Goal: Task Accomplishment & Management: Manage account settings

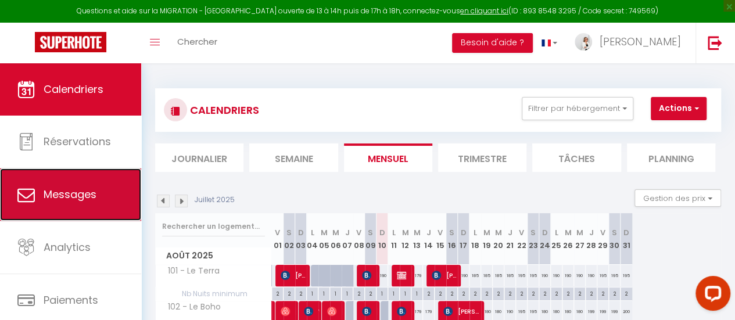
click at [80, 194] on span "Messages" at bounding box center [70, 194] width 53 height 15
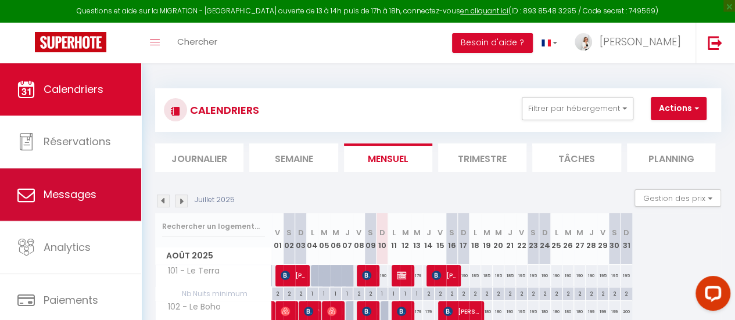
select select "message"
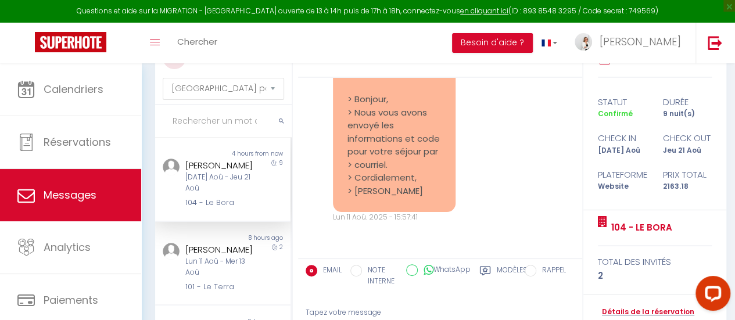
scroll to position [116, 0]
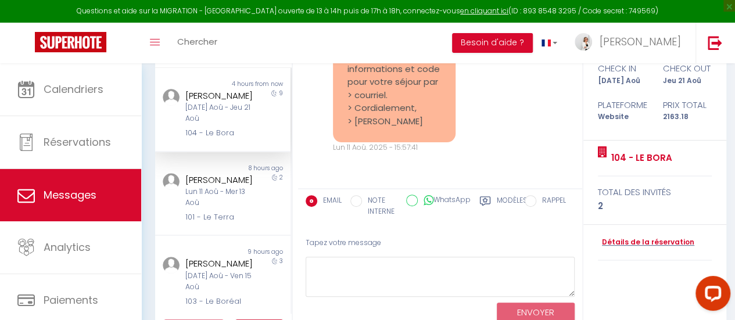
click at [202, 124] on div "[DATE] Aoû - Jeu 21 Aoû" at bounding box center [220, 113] width 71 height 22
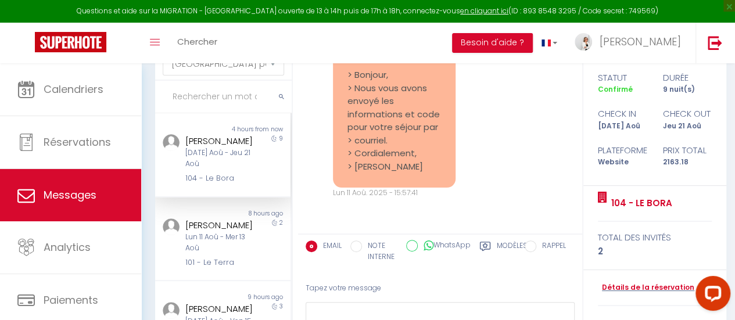
scroll to position [37, 0]
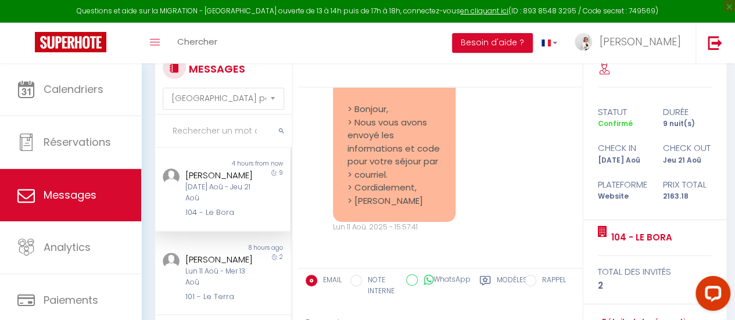
click at [217, 183] on div "[PERSON_NAME]" at bounding box center [220, 176] width 71 height 14
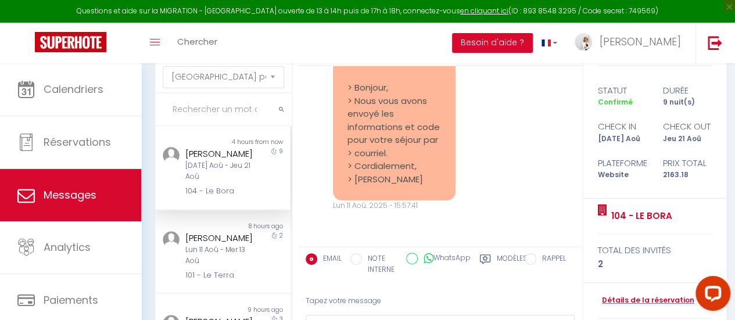
scroll to position [116, 0]
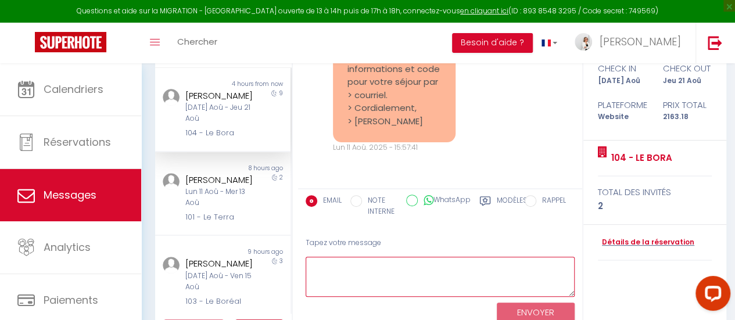
click at [364, 278] on textarea at bounding box center [440, 277] width 269 height 40
type textarea "Au plaisir :-)"
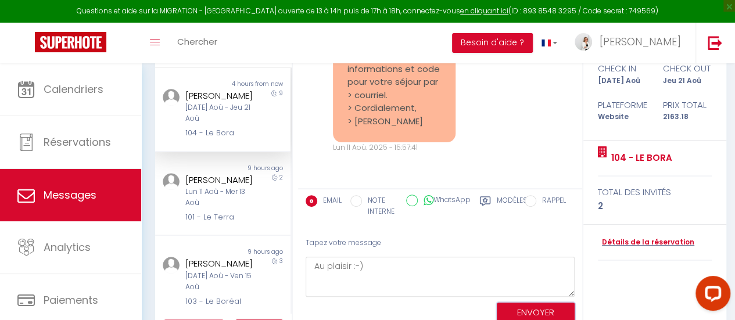
click at [535, 308] on button "ENVOYER" at bounding box center [536, 313] width 78 height 20
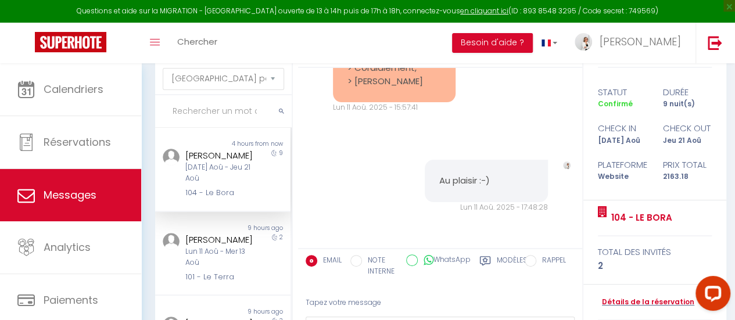
scroll to position [0, 0]
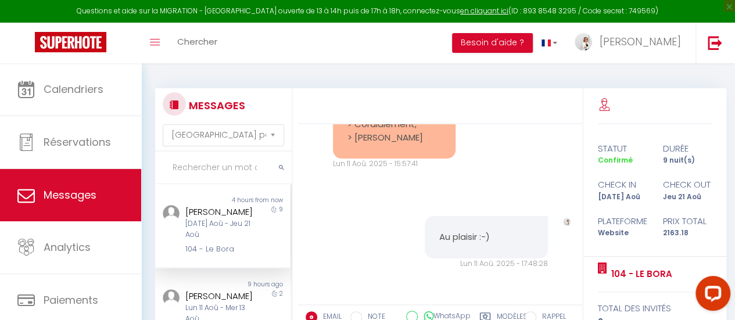
scroll to position [283, 0]
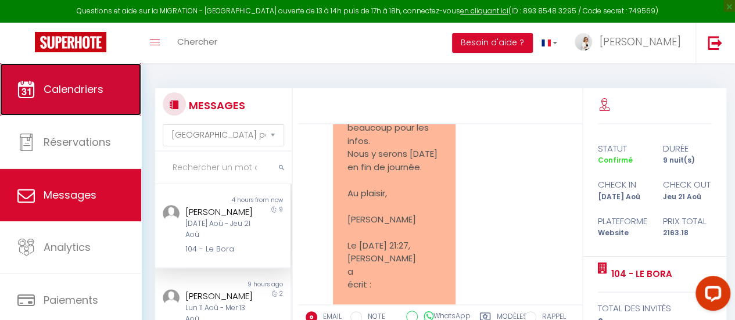
click at [65, 73] on link "Calendriers" at bounding box center [70, 89] width 141 height 52
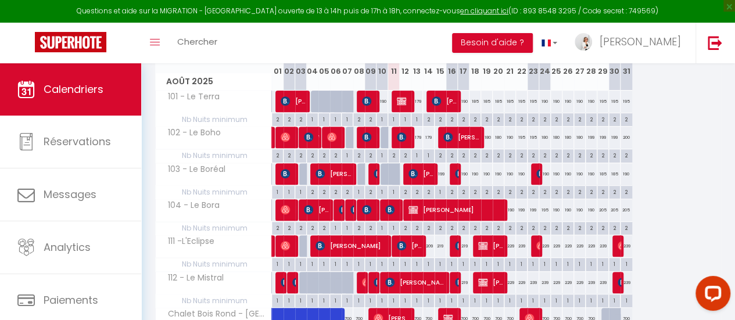
scroll to position [116, 0]
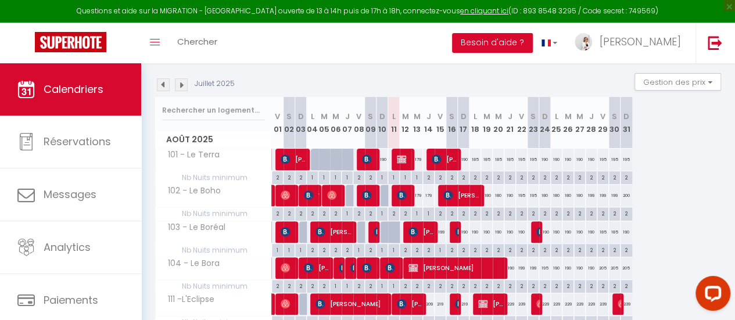
click at [414, 190] on div "179" at bounding box center [418, 196] width 12 height 22
type input "179"
type input "Mer 13 Août 2025"
type input "[DEMOGRAPHIC_DATA][DATE]"
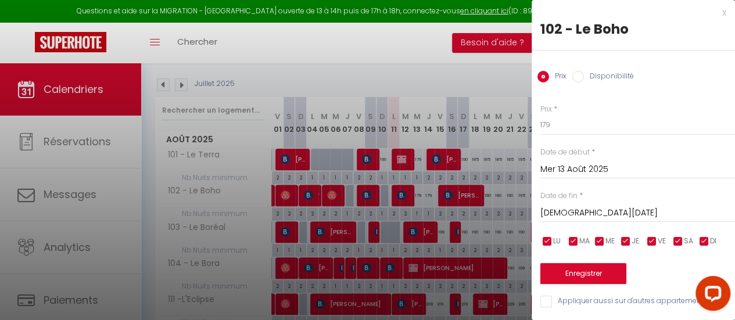
click at [429, 194] on div at bounding box center [367, 160] width 735 height 320
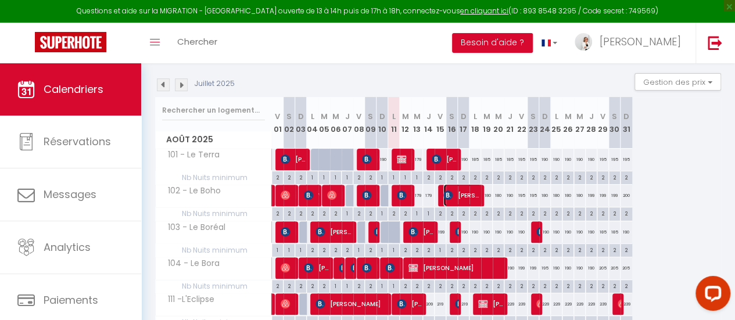
click at [448, 194] on img at bounding box center [448, 195] width 9 height 9
select select "OK"
select select "KO"
select select "0"
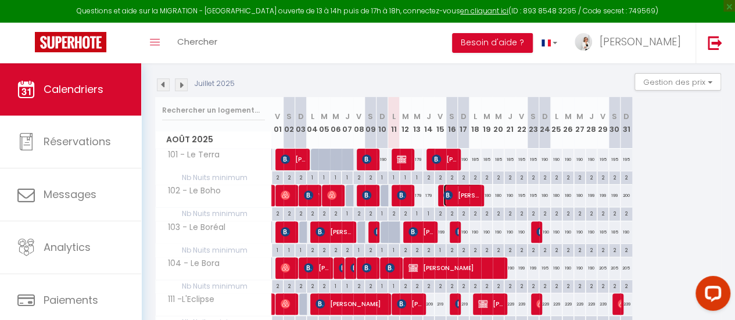
select select "1"
select select
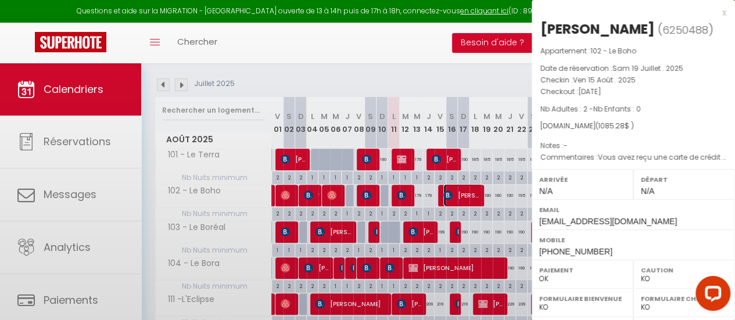
select select "46143"
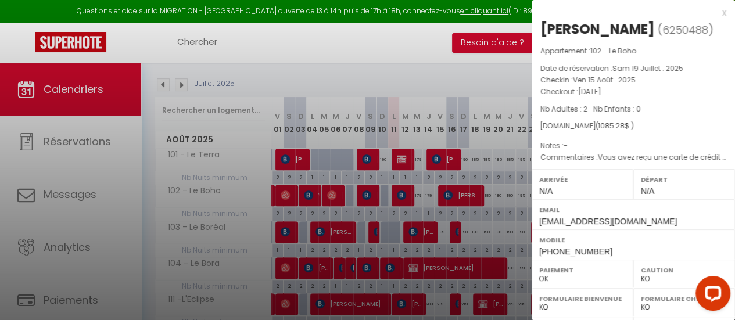
click at [409, 51] on div at bounding box center [367, 160] width 735 height 320
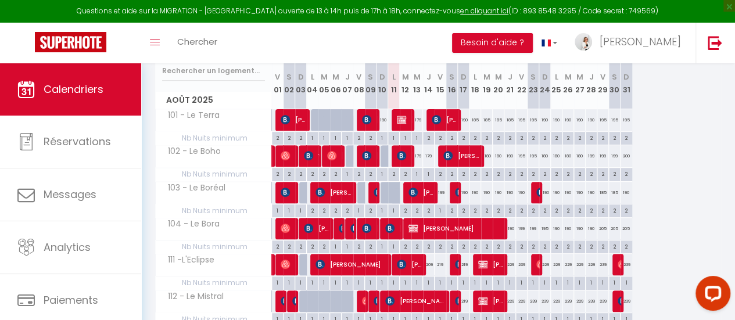
scroll to position [174, 0]
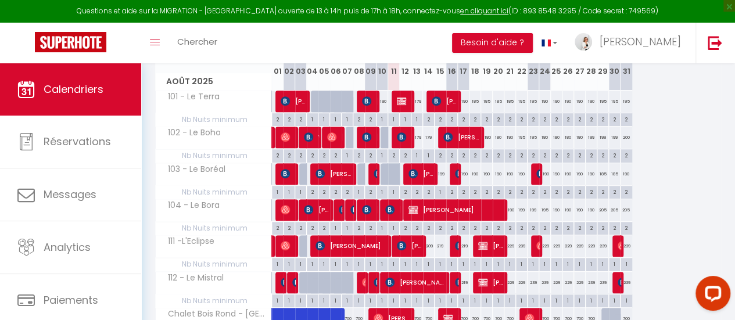
click at [430, 244] on div "209" at bounding box center [429, 246] width 12 height 22
type input "209"
type input "[DEMOGRAPHIC_DATA][DATE]"
type input "Ven 15 Août 2025"
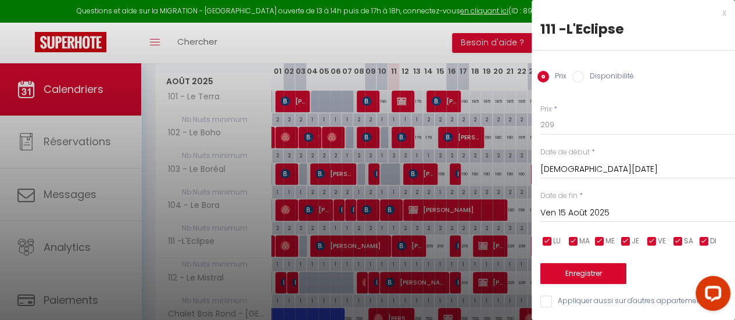
click at [441, 244] on div at bounding box center [367, 160] width 735 height 320
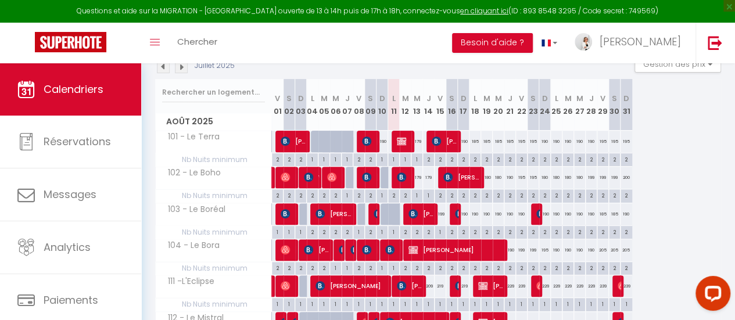
scroll to position [116, 0]
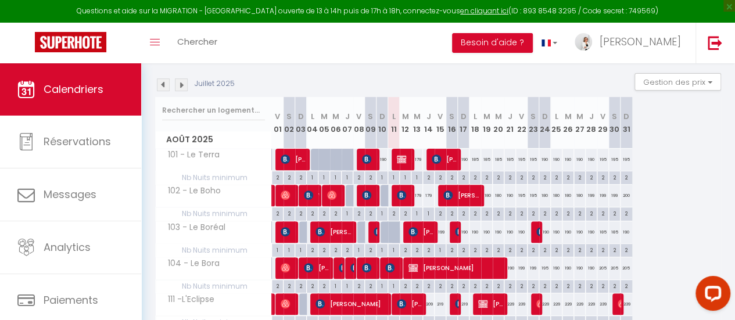
click at [419, 198] on div "179" at bounding box center [418, 196] width 12 height 22
type input "179"
type input "Mer 13 Août 2025"
type input "[DEMOGRAPHIC_DATA][DATE]"
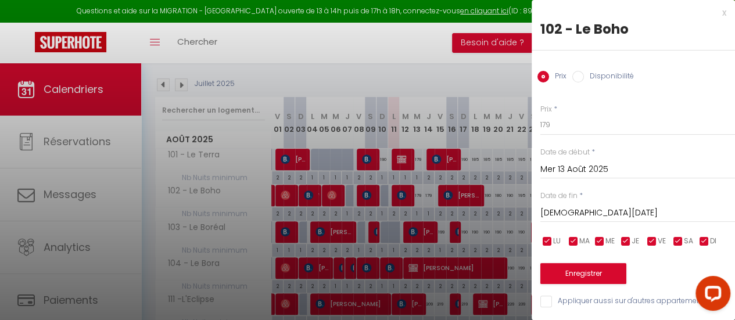
click at [472, 35] on div at bounding box center [367, 160] width 735 height 320
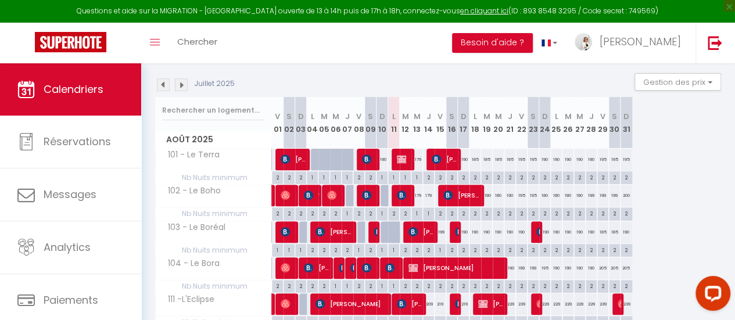
click at [424, 198] on div "179" at bounding box center [429, 196] width 12 height 22
type input "179"
type input "[DEMOGRAPHIC_DATA][DATE]"
type input "Ven 15 Août 2025"
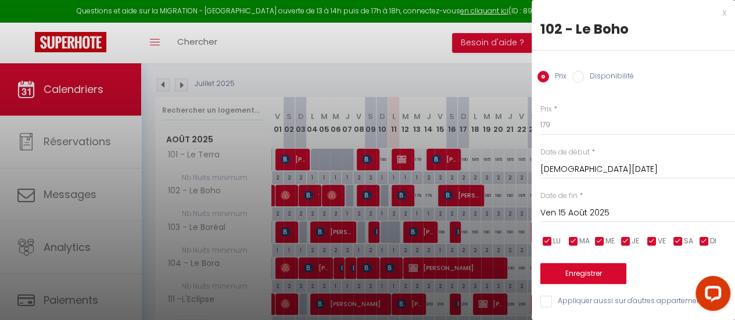
click at [417, 188] on div at bounding box center [367, 160] width 735 height 320
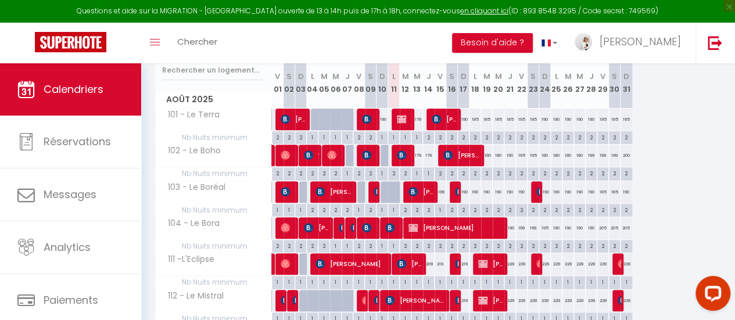
scroll to position [233, 0]
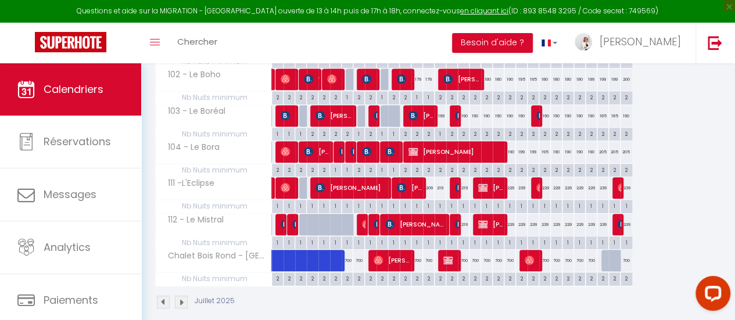
click at [429, 187] on div "209" at bounding box center [429, 188] width 12 height 22
type input "209"
type input "[DEMOGRAPHIC_DATA][DATE]"
type input "Ven 15 Août 2025"
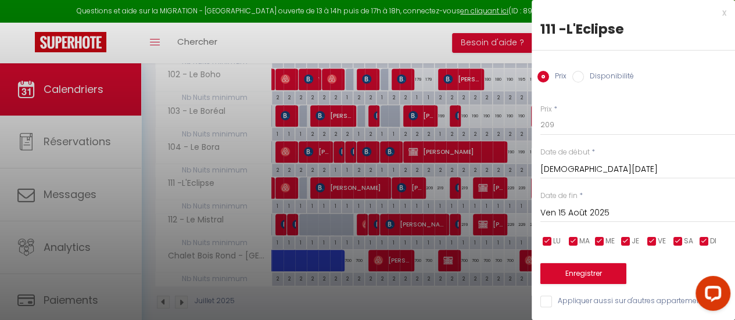
click at [442, 189] on div at bounding box center [367, 160] width 735 height 320
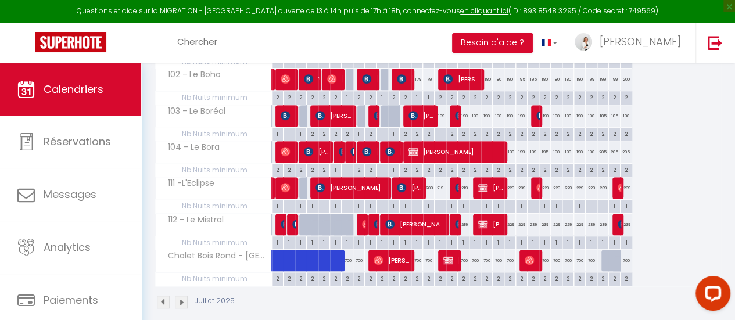
click at [442, 189] on div "219" at bounding box center [441, 188] width 12 height 22
type input "219"
type input "Ven 15 Août 2025"
type input "[PERSON_NAME][DATE]"
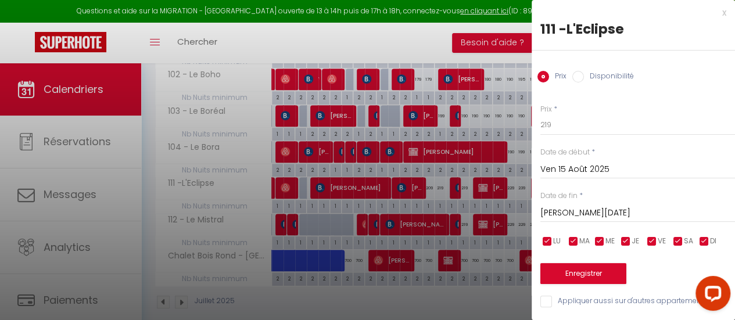
click at [714, 13] on div "x" at bounding box center [629, 13] width 195 height 14
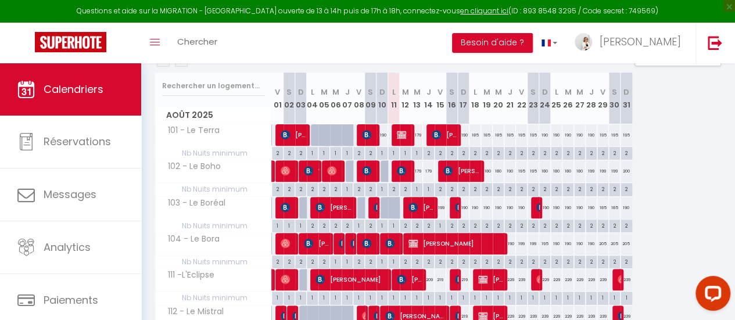
scroll to position [116, 0]
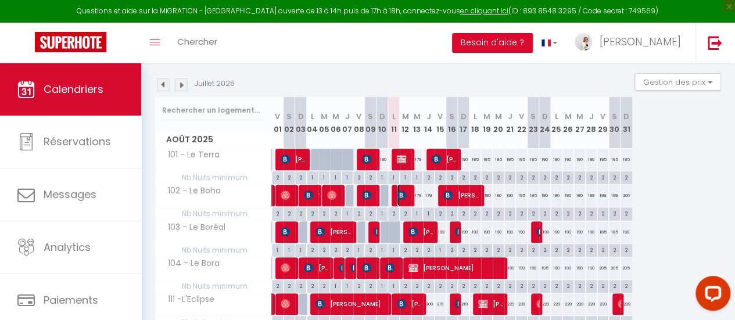
click at [405, 193] on img at bounding box center [401, 195] width 9 height 9
select select
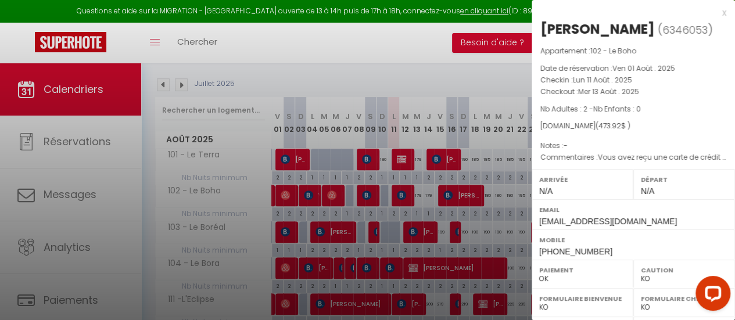
click at [429, 190] on div at bounding box center [367, 160] width 735 height 320
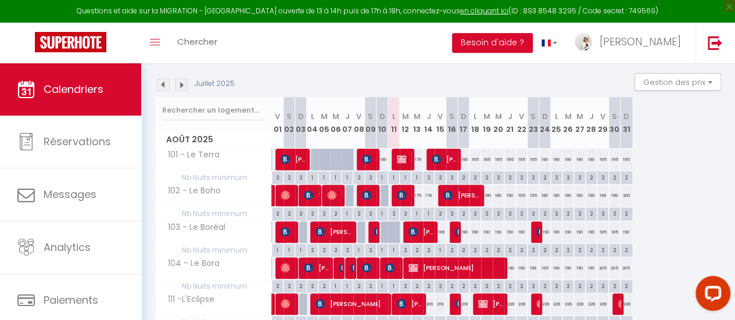
click at [429, 190] on div "179" at bounding box center [429, 196] width 12 height 22
type input "179"
type input "[DEMOGRAPHIC_DATA][DATE]"
type input "Ven 15 Août 2025"
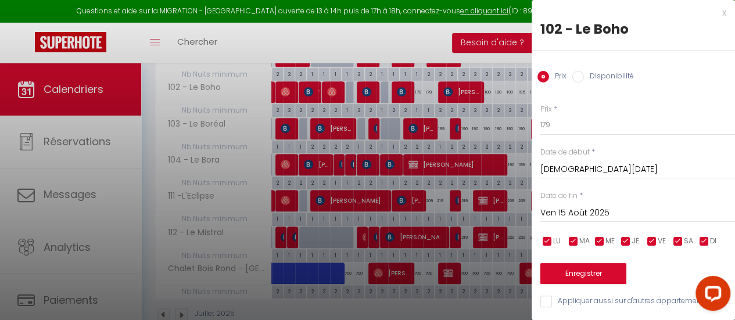
scroll to position [233, 0]
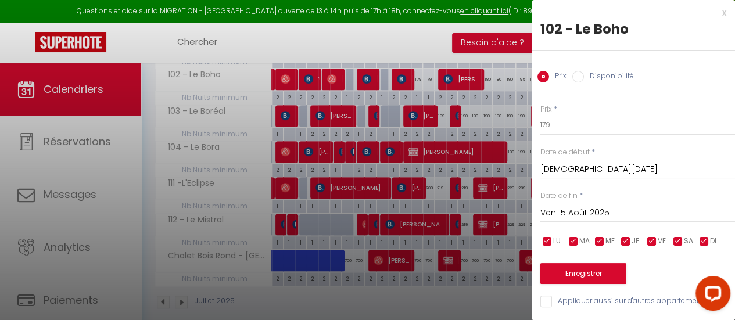
click at [429, 181] on div at bounding box center [367, 160] width 735 height 320
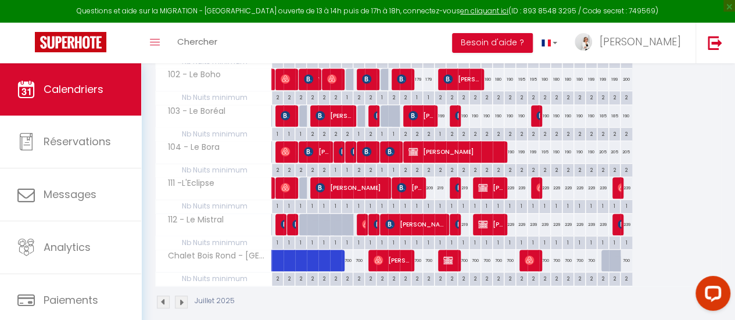
click at [428, 181] on div "209" at bounding box center [429, 188] width 12 height 22
type input "209"
type input "[DEMOGRAPHIC_DATA][DATE]"
type input "Ven 15 Août 2025"
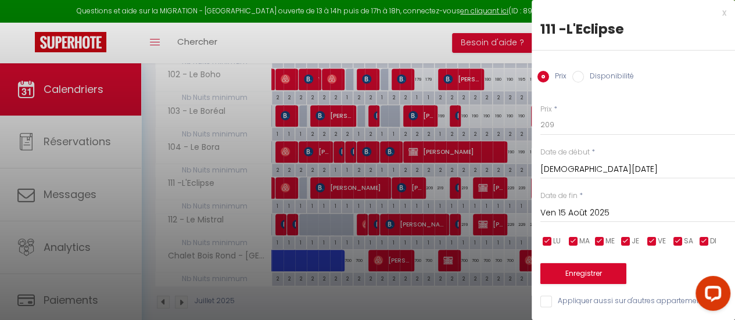
click at [717, 13] on div "x 111 -L'Eclipse Prix Disponibilité Prix * 209 Statut * Disponible Indisponible…" at bounding box center [633, 160] width 203 height 320
click at [714, 12] on div "x" at bounding box center [629, 13] width 195 height 14
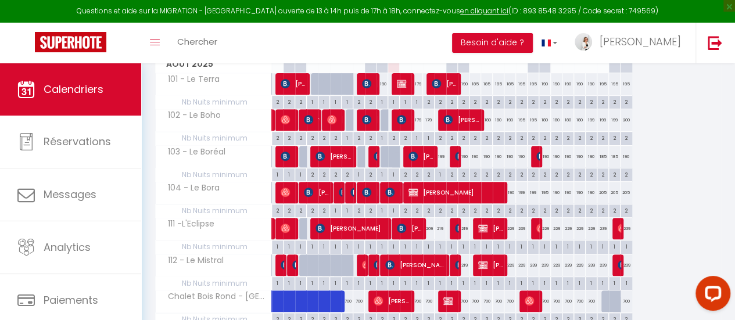
scroll to position [174, 0]
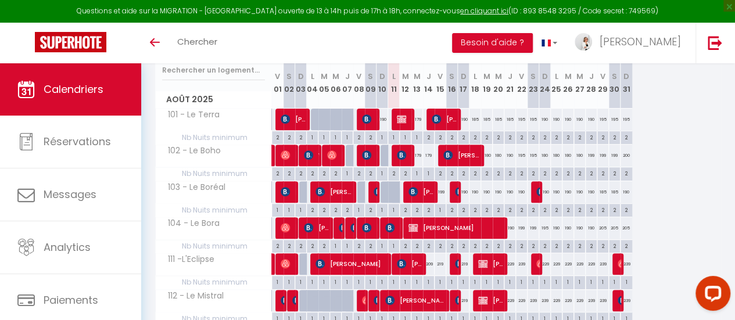
scroll to position [174, 0]
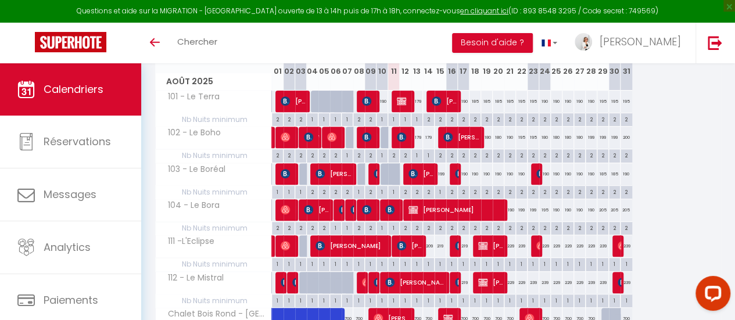
click at [431, 244] on div "209" at bounding box center [429, 246] width 12 height 22
type input "209"
type input "[DEMOGRAPHIC_DATA][DATE]"
type input "Ven 15 Août 2025"
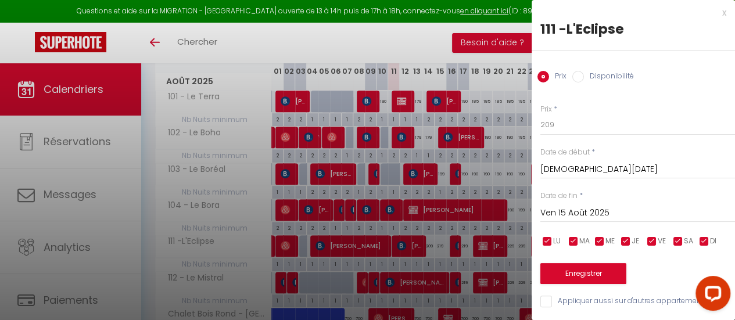
click at [421, 137] on div at bounding box center [367, 160] width 735 height 320
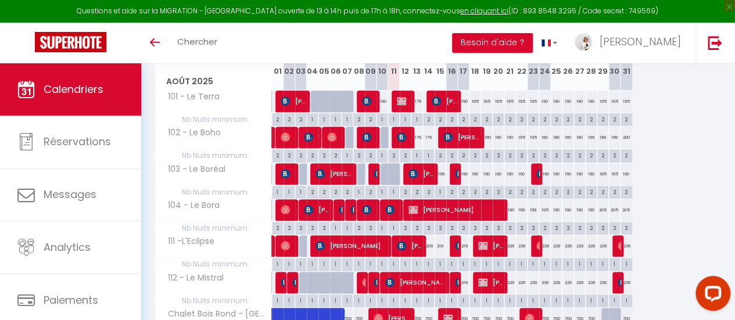
click at [418, 137] on div "179" at bounding box center [418, 138] width 12 height 22
type input "179"
type input "Mer 13 Août 2025"
type input "[DEMOGRAPHIC_DATA][DATE]"
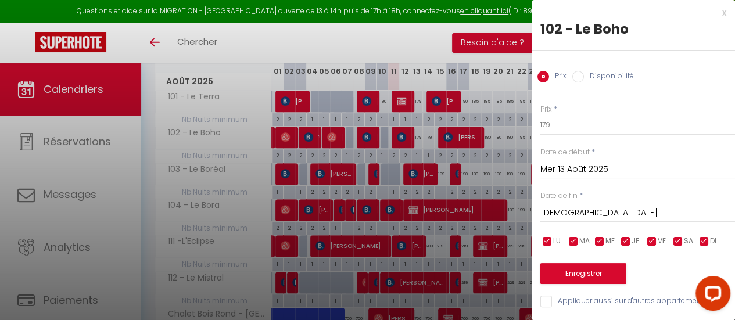
click at [424, 135] on div at bounding box center [367, 160] width 735 height 320
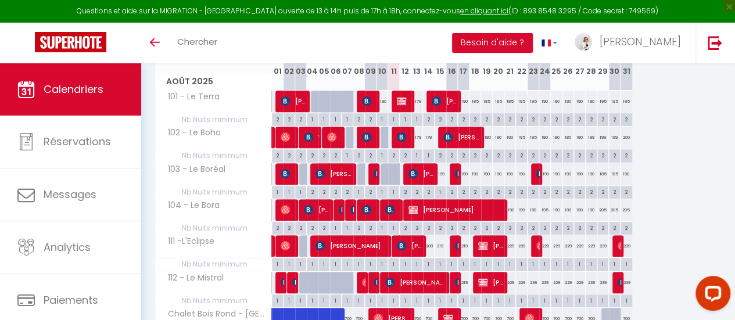
click at [425, 136] on div "179" at bounding box center [429, 138] width 12 height 22
type input "179"
type input "[DEMOGRAPHIC_DATA][DATE]"
type input "Ven 15 Août 2025"
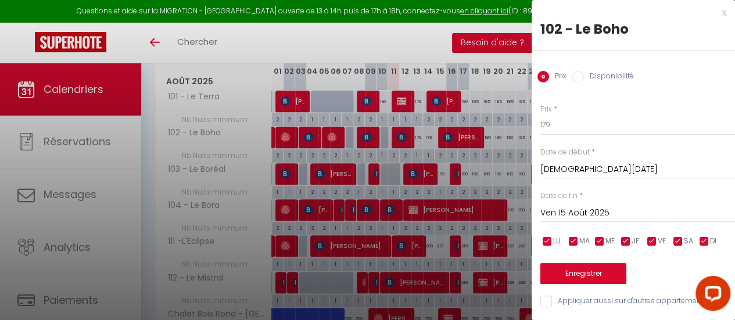
click at [433, 30] on div at bounding box center [367, 160] width 735 height 320
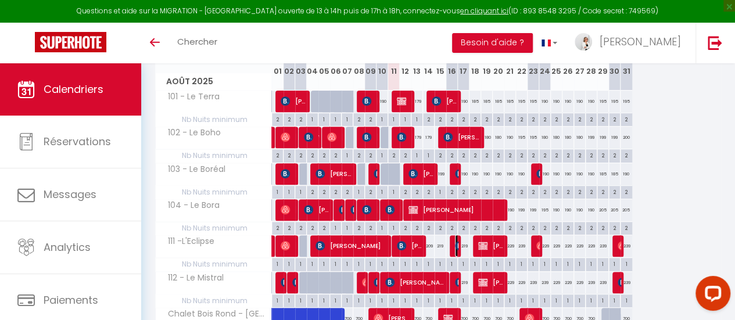
click at [456, 244] on img at bounding box center [459, 245] width 9 height 9
select select "OK"
select select "KO"
select select "0"
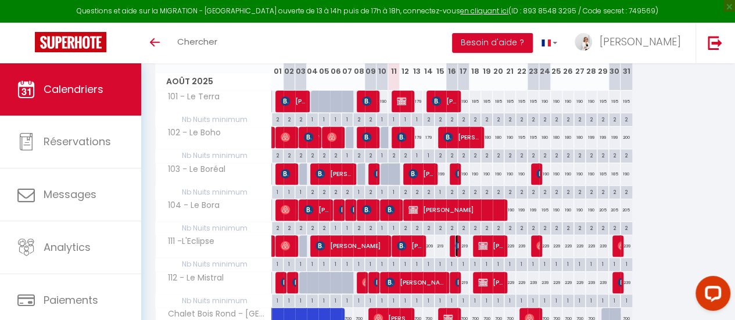
select select "1"
select select
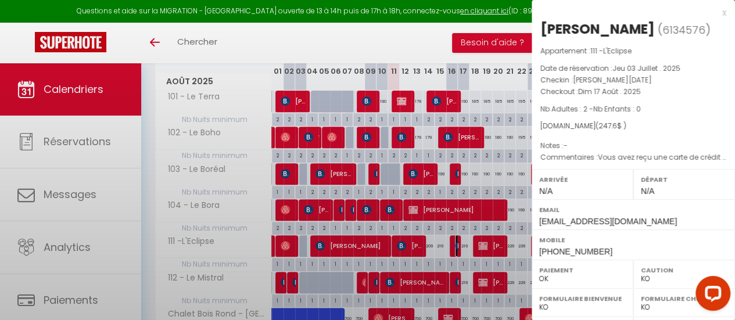
select select "46143"
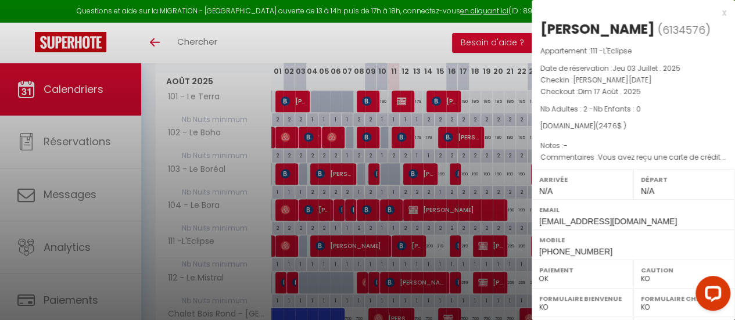
click at [411, 45] on div at bounding box center [367, 160] width 735 height 320
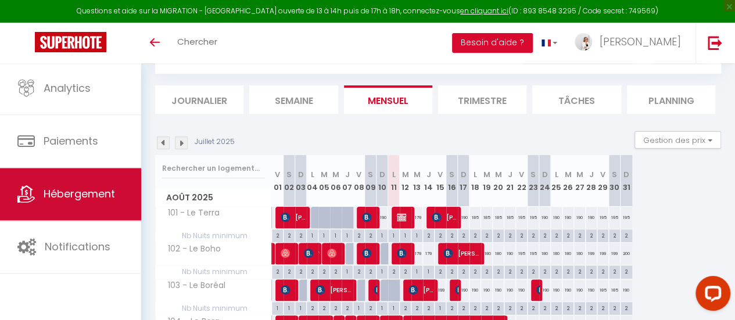
scroll to position [116, 0]
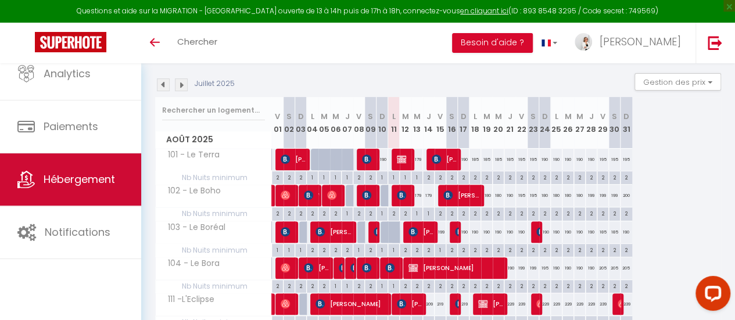
click at [115, 188] on link "Hébergement" at bounding box center [70, 179] width 141 height 52
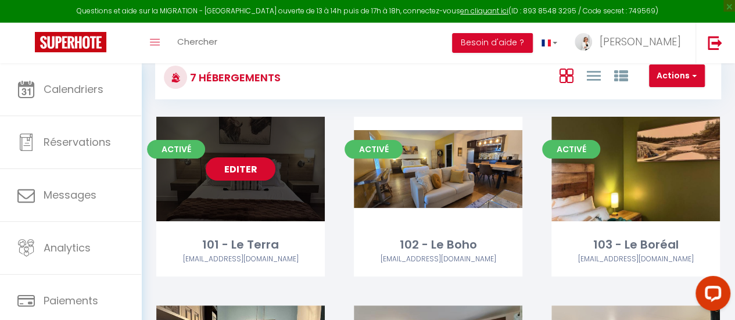
scroll to position [58, 0]
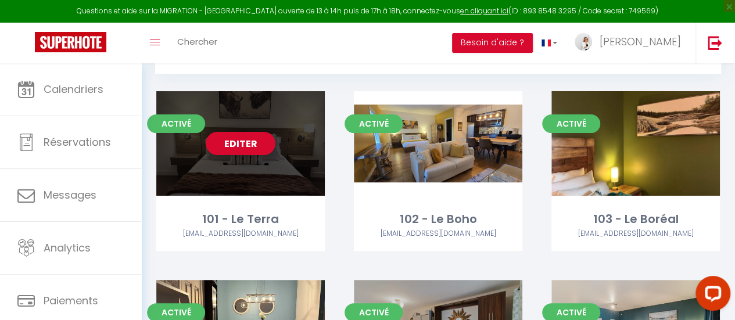
click at [266, 190] on div "Editer" at bounding box center [240, 143] width 169 height 105
select select "3"
select select "2"
select select "1"
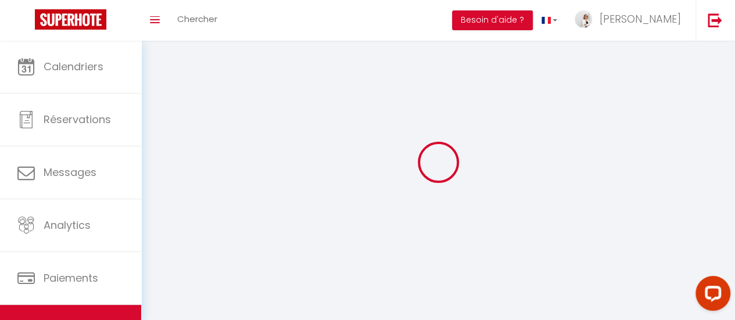
select select
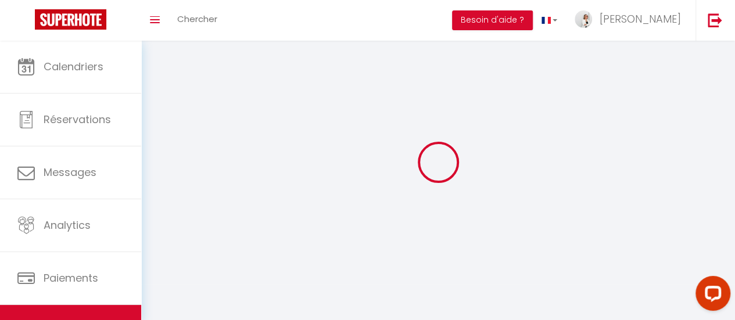
select select
checkbox input "false"
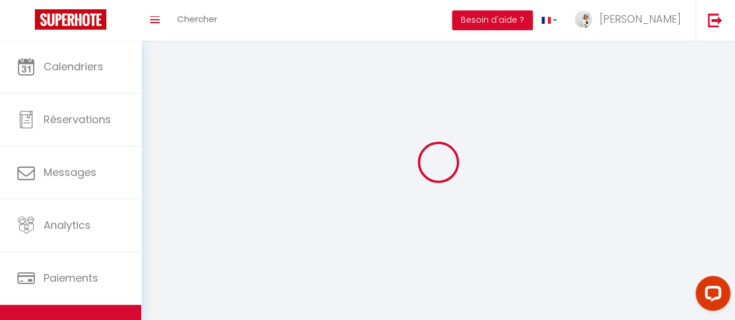
checkbox input "false"
select select
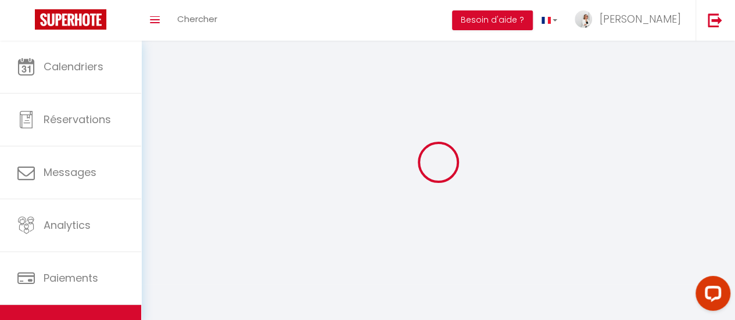
select select
checkbox input "false"
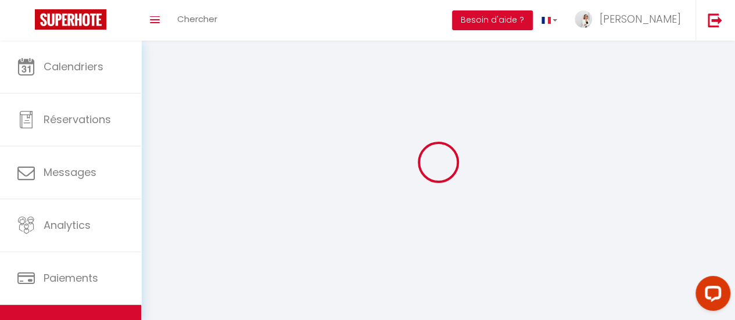
checkbox input "false"
select select
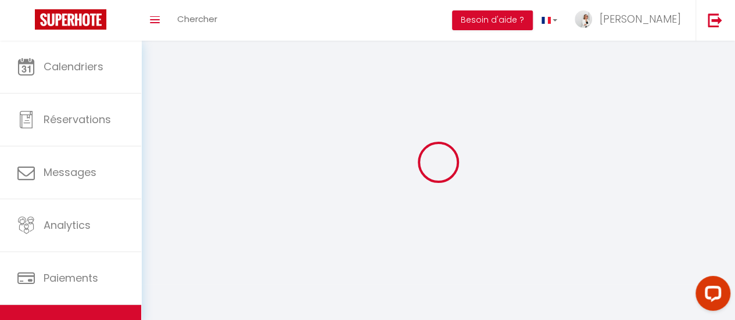
select select
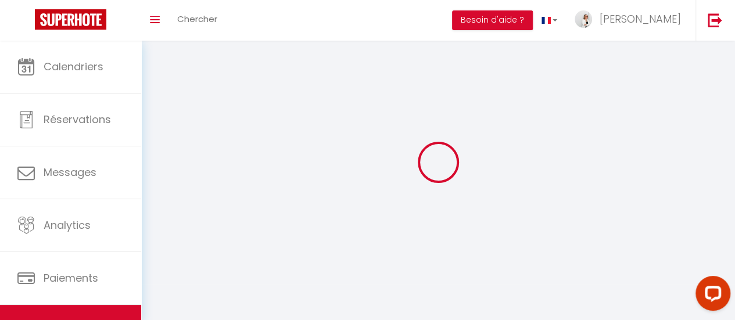
checkbox input "false"
select select
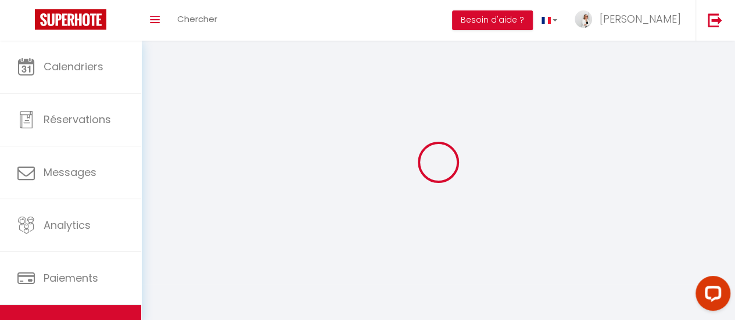
select select
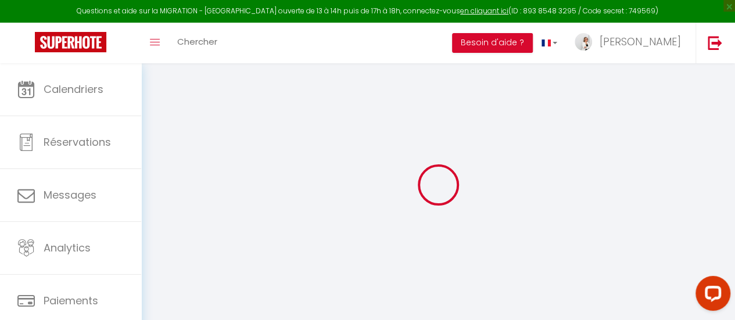
select select "+ 15 %"
checkbox input "true"
checkbox input "false"
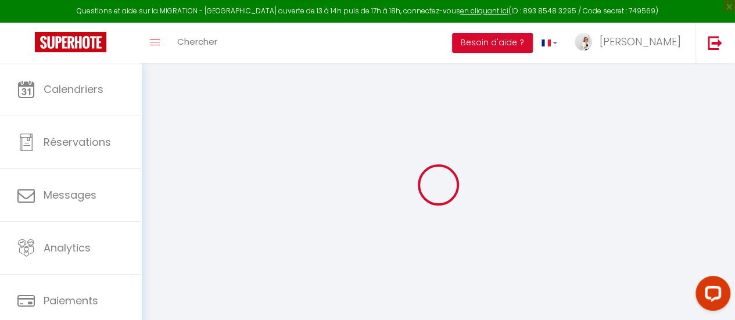
select select "8317-1443515505845914078"
select select "365"
select select "CAD"
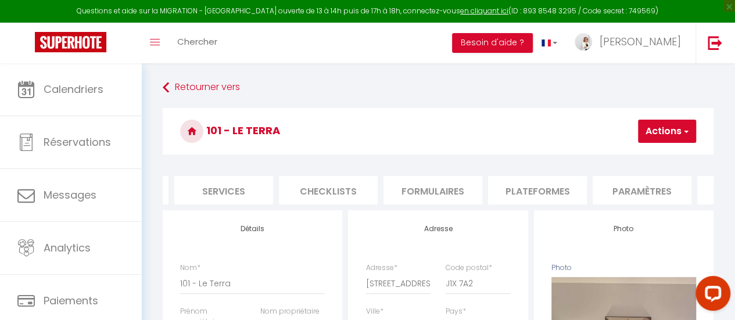
scroll to position [0, 313]
click at [535, 185] on li "Plateformes" at bounding box center [527, 190] width 99 height 28
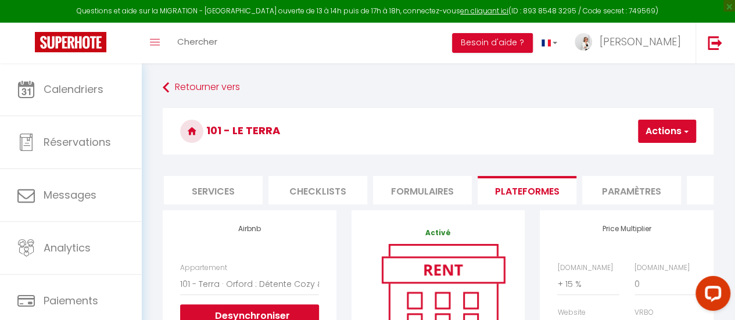
scroll to position [58, 0]
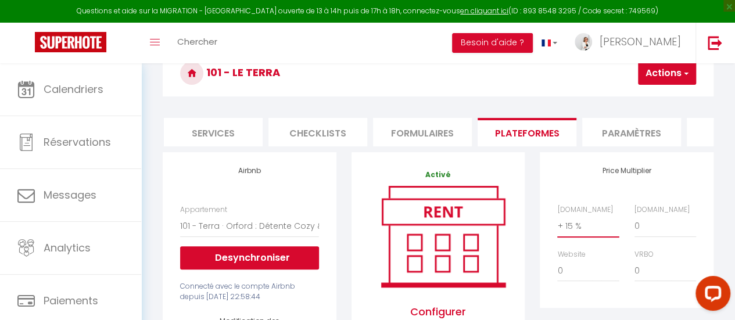
click at [578, 237] on select "0 + 1 % + 2 % + 3 % + 4 % + 5 % + 6 % + 7 % + 8 % + 9 %" at bounding box center [588, 226] width 62 height 22
select select "+ 12 %"
click at [557, 224] on select "0 + 1 % + 2 % + 3 % + 4 % + 5 % + 6 % + 7 % + 8 % + 9 %" at bounding box center [588, 226] width 62 height 22
click at [679, 77] on button "Actions" at bounding box center [667, 73] width 58 height 23
click at [660, 98] on link "Enregistrer" at bounding box center [650, 98] width 92 height 15
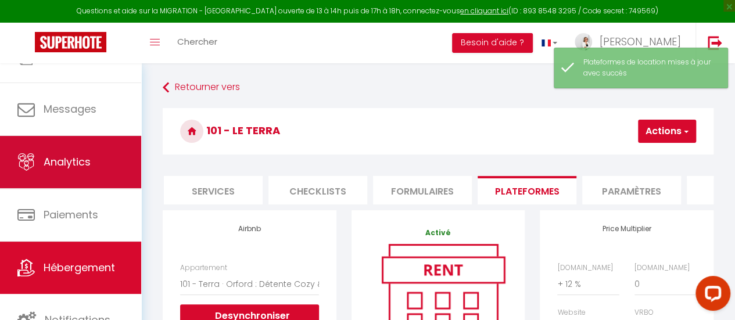
scroll to position [87, 0]
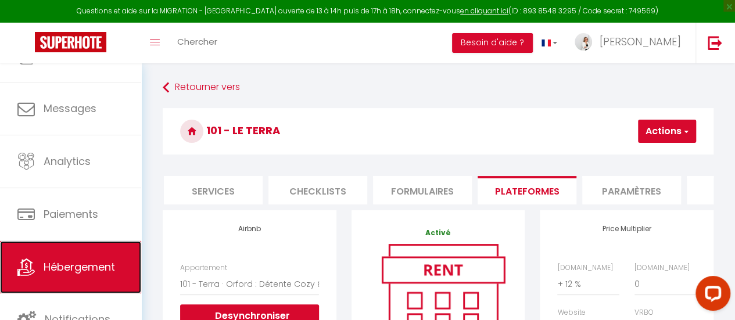
click at [109, 261] on span "Hébergement" at bounding box center [79, 267] width 71 height 15
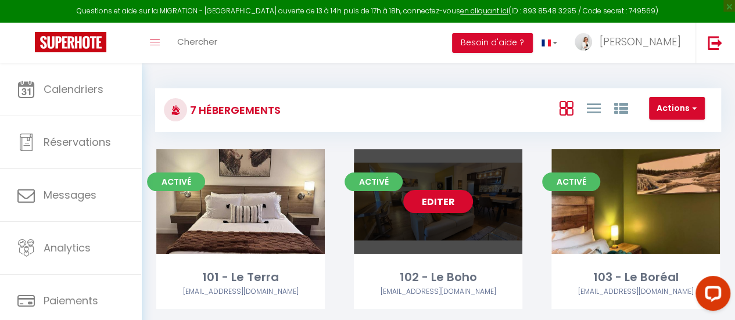
scroll to position [58, 0]
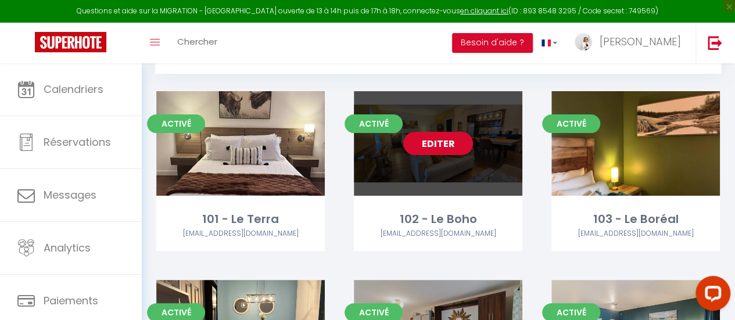
click at [446, 183] on div "Editer" at bounding box center [438, 143] width 169 height 105
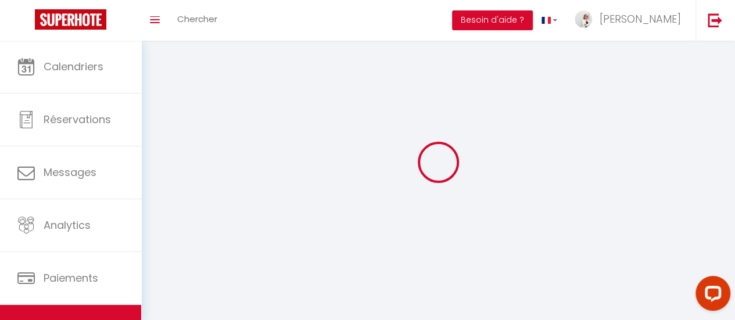
select select "1"
select select
select select "28"
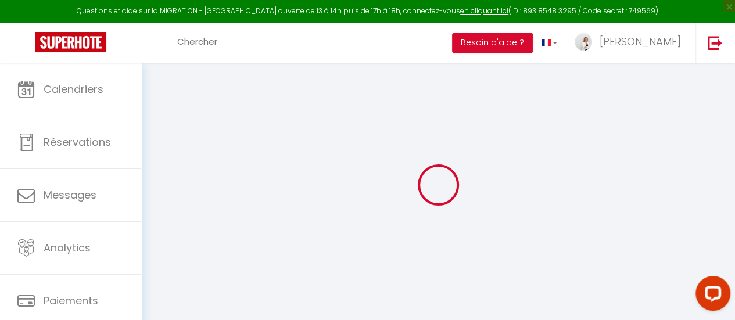
select select
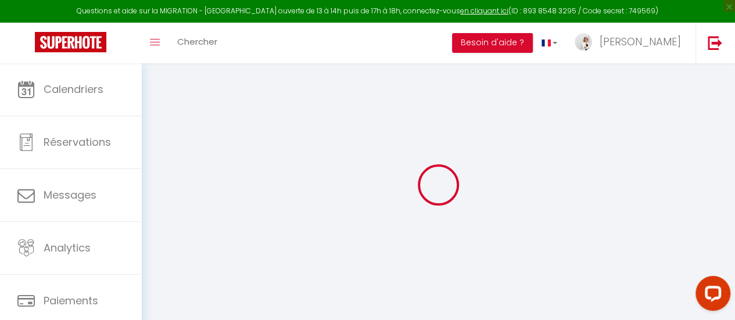
select select
checkbox input "false"
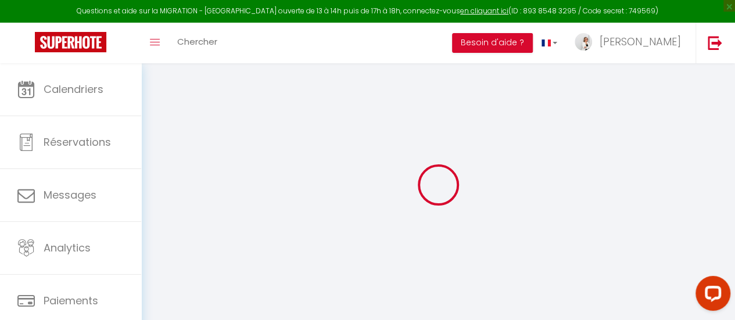
select select
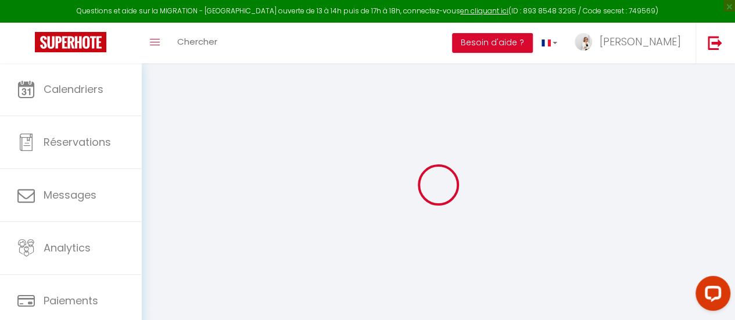
select select
checkbox input "false"
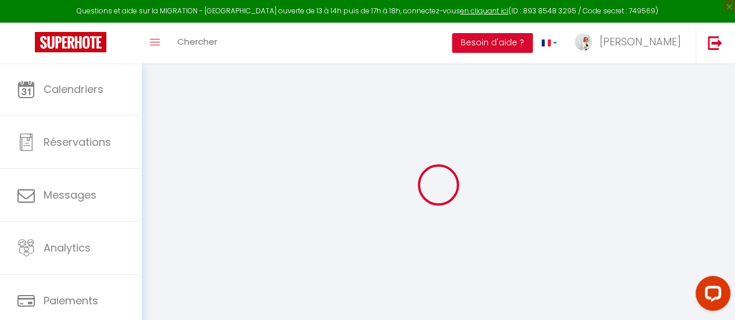
checkbox input "false"
select select
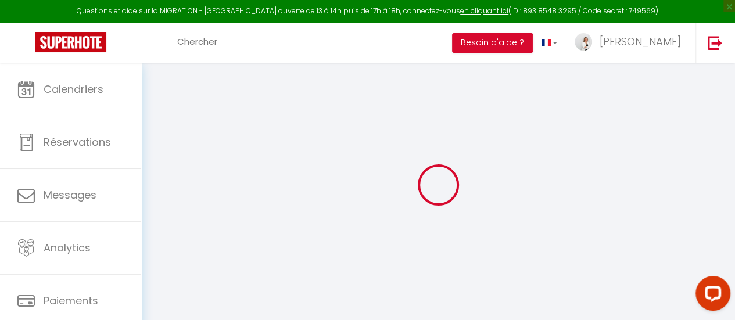
select select
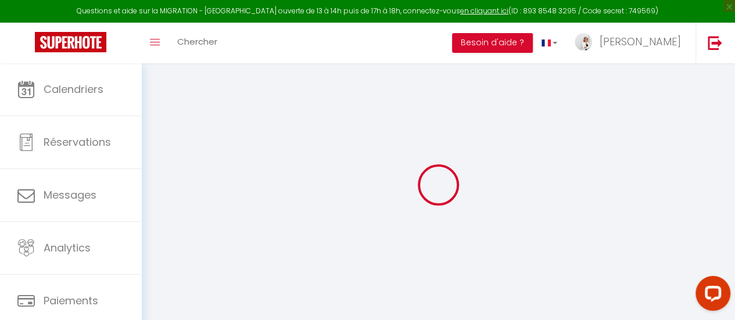
checkbox input "false"
select select
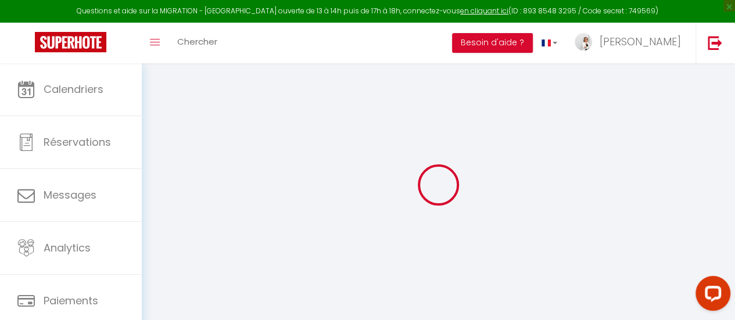
select select
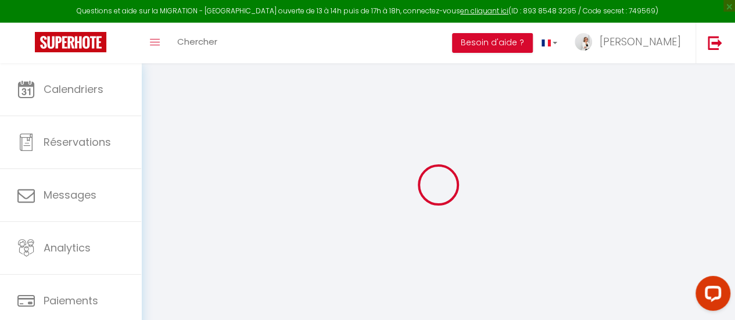
select select
checkbox input "false"
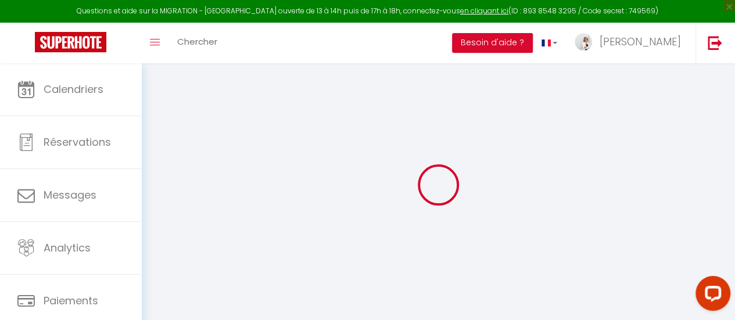
checkbox input "false"
select select
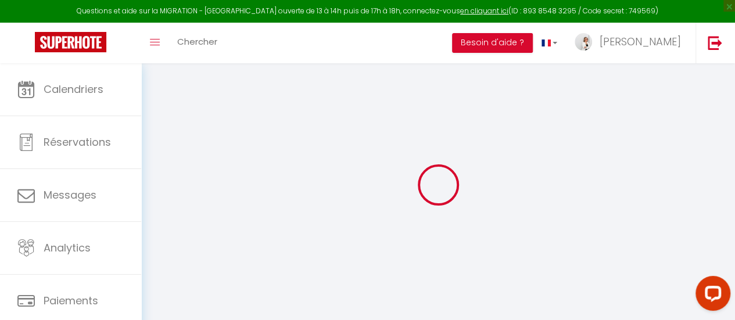
select select
checkbox input "false"
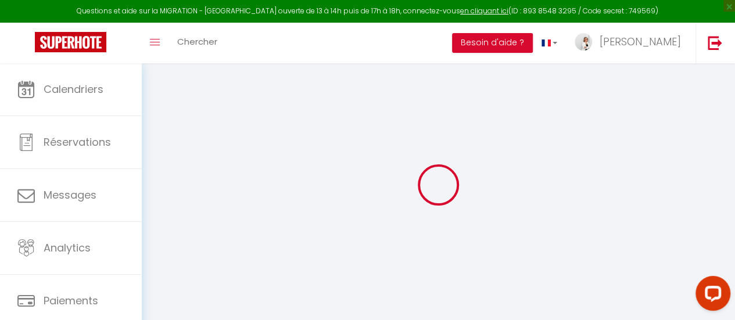
checkbox input "false"
select select
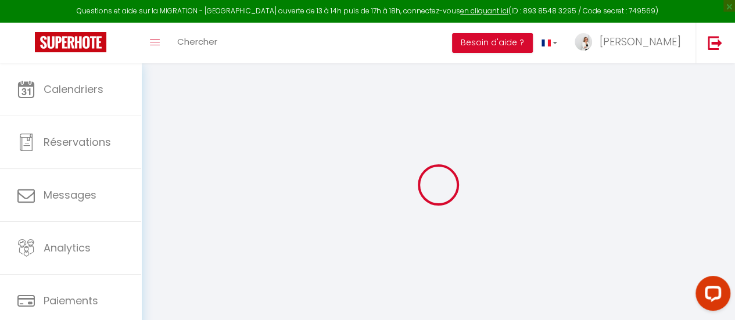
type input "102 - Le Boho"
type input "[PERSON_NAME]"
type input "Lamontagne"
type input "2240 Chemin du Parc"
type input "J1X 7A2"
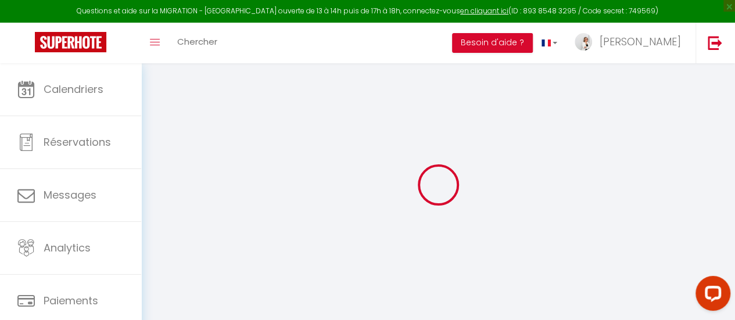
type input "Orford"
select select "boutique_hotels_and_more"
select select "4"
type input "179"
type input "45"
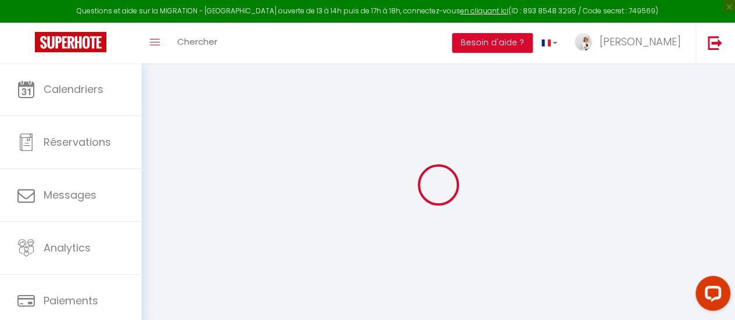
type input "3.5"
type input "500"
type input "15"
select select
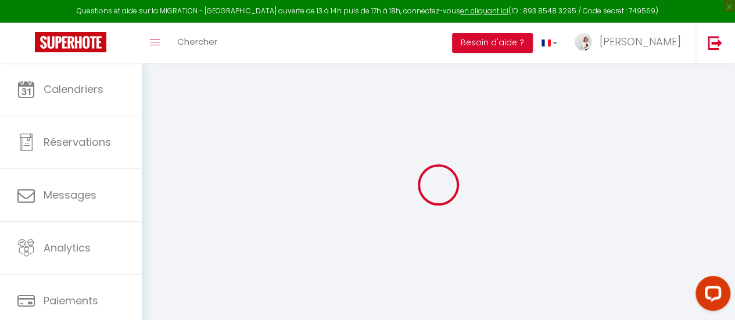
select select
type input "2240 Chemin du Parc"
type input "J1X 7A2"
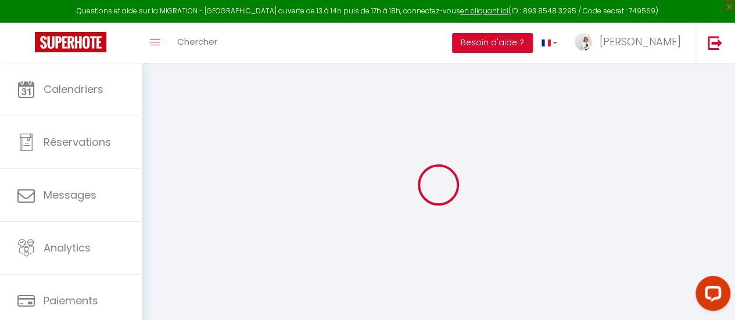
type input "Orford"
select select "40"
type input "[EMAIL_ADDRESS][DOMAIN_NAME]"
select select "14349"
checkbox input "true"
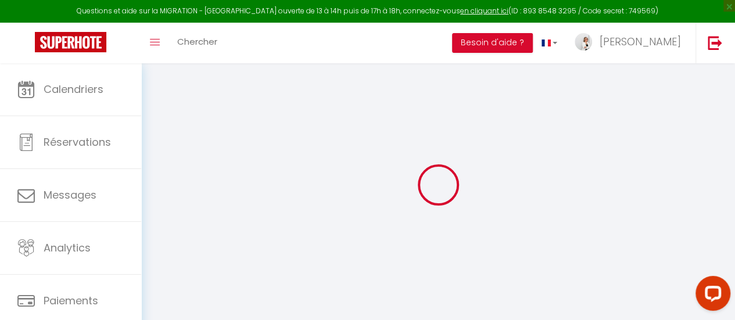
checkbox input "true"
checkbox input "false"
radio input "true"
select select "97"
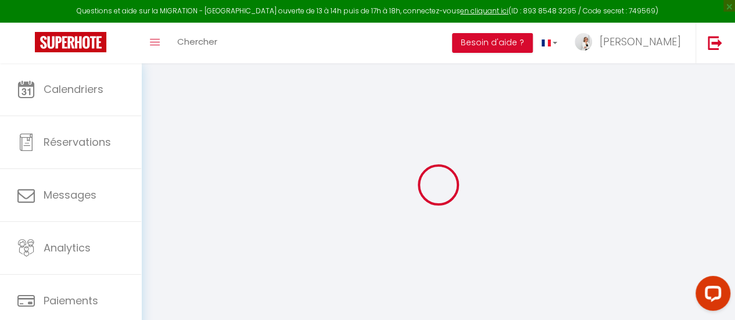
type input "0"
select select "+ 15 %"
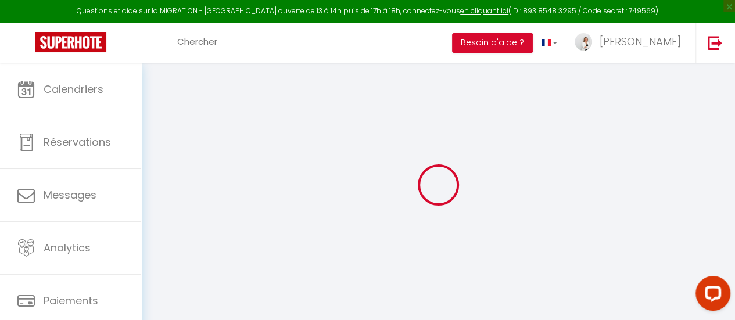
checkbox input "true"
checkbox input "false"
select select "8317-1443522135911795571"
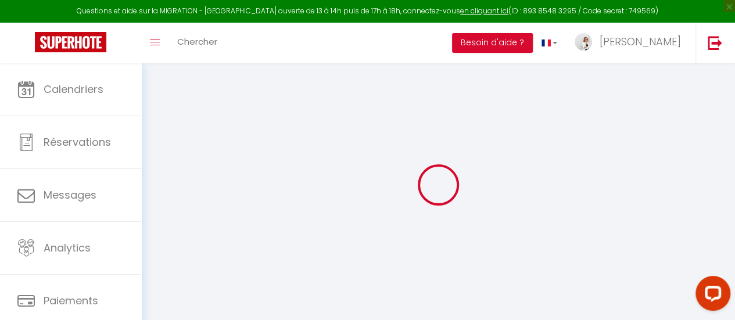
select select "180"
select select "CAD"
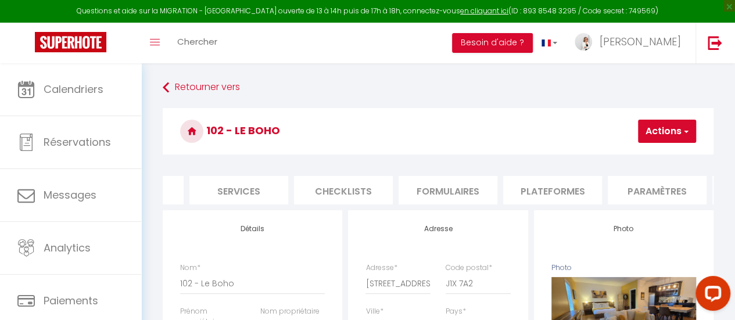
scroll to position [0, 330]
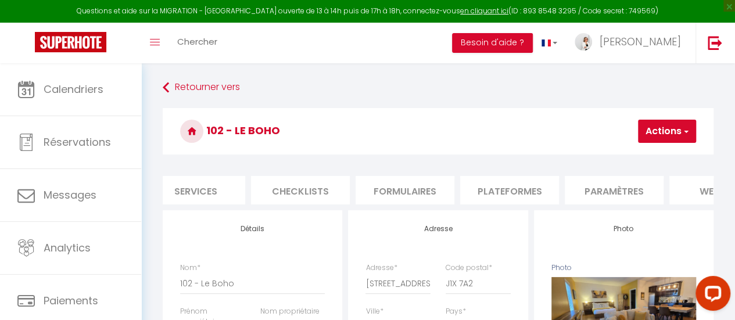
click at [512, 188] on li "Plateformes" at bounding box center [509, 190] width 99 height 28
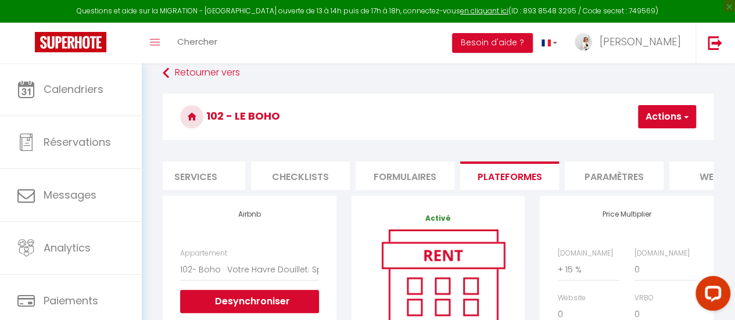
scroll to position [58, 0]
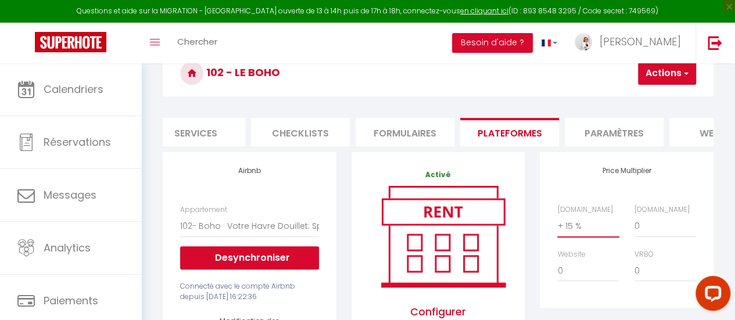
click at [580, 234] on select "0 + 1 % + 2 % + 3 % + 4 % + 5 % + 6 % + 7 % + 8 % + 9 %" at bounding box center [588, 226] width 62 height 22
select select "+ 12 %"
click at [557, 224] on select "0 + 1 % + 2 % + 3 % + 4 % + 5 % + 6 % + 7 % + 8 % + 9 %" at bounding box center [588, 226] width 62 height 22
click at [670, 71] on button "Actions" at bounding box center [667, 73] width 58 height 23
click at [641, 99] on link "Enregistrer" at bounding box center [650, 98] width 92 height 15
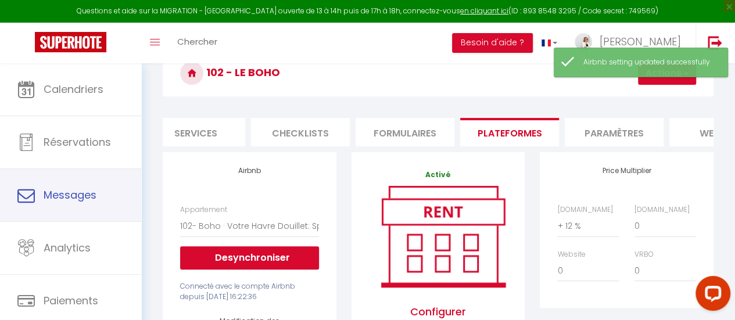
scroll to position [0, 0]
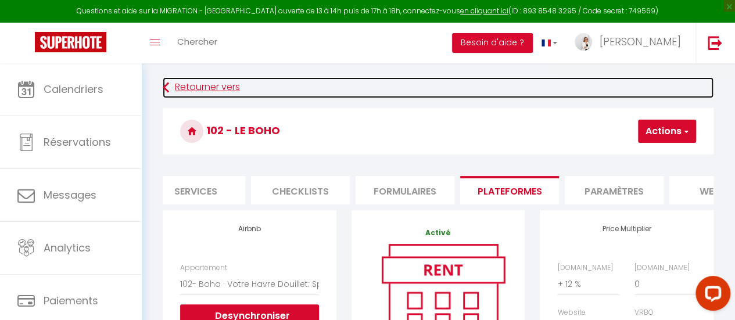
click at [187, 84] on link "Retourner vers" at bounding box center [438, 87] width 551 height 21
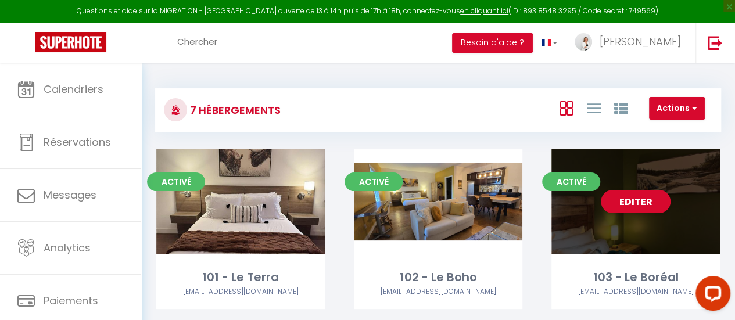
click at [612, 230] on div "Editer" at bounding box center [636, 201] width 169 height 105
select select "3"
select select "2"
select select "1"
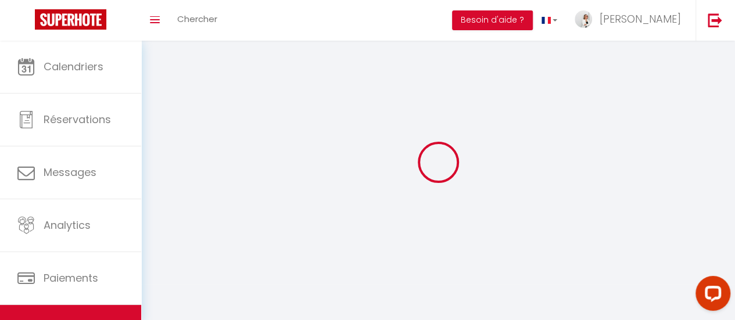
select select
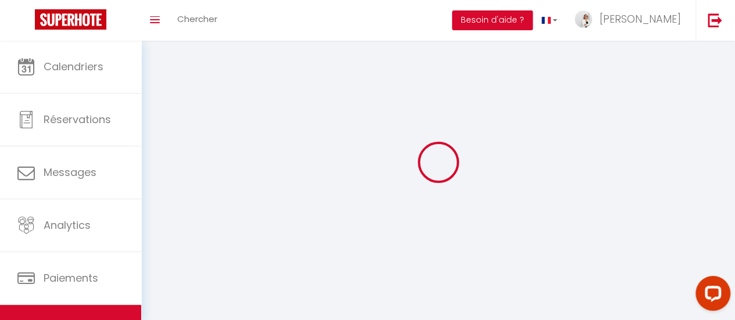
select select
checkbox input "false"
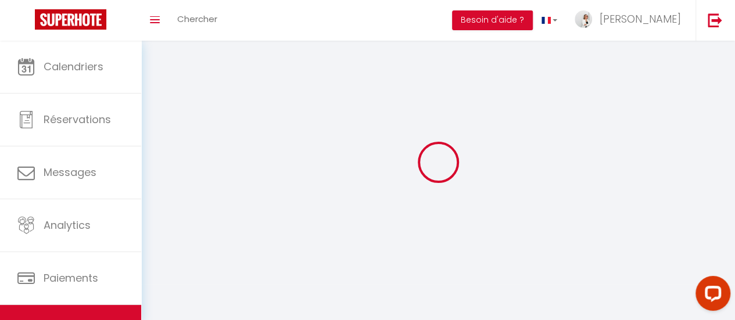
select select
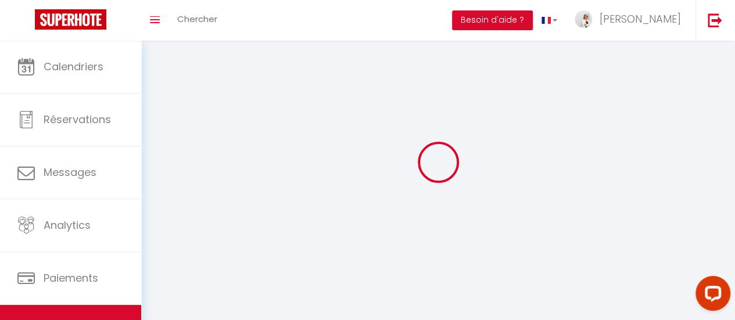
select select
checkbox input "false"
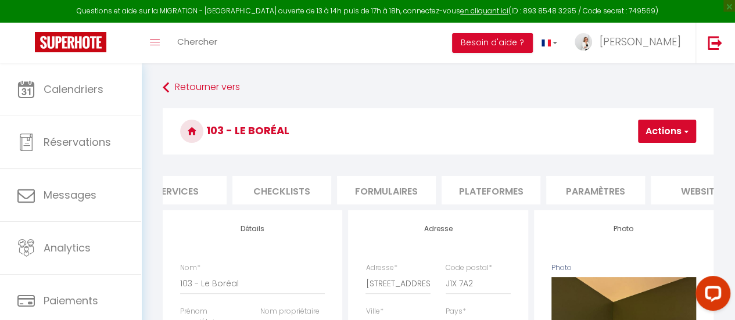
scroll to position [0, 398]
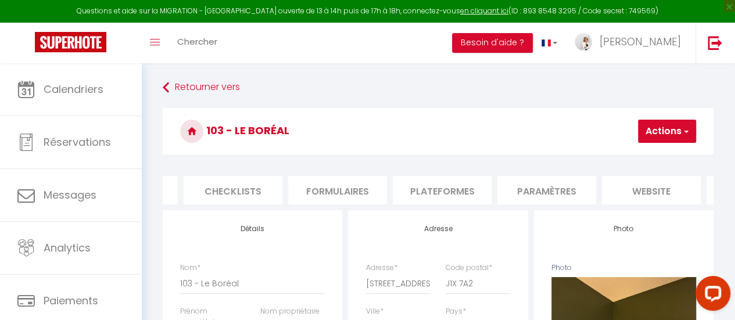
click at [441, 191] on li "Plateformes" at bounding box center [442, 190] width 99 height 28
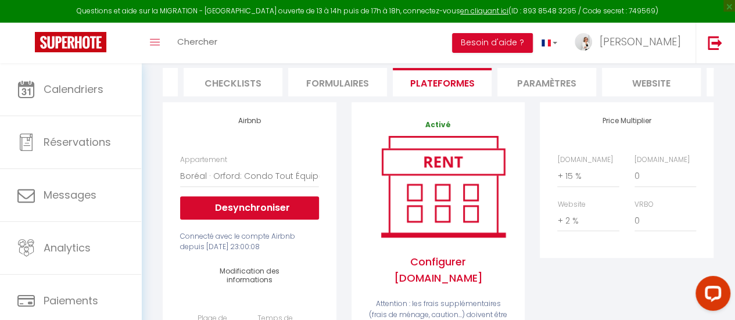
scroll to position [116, 0]
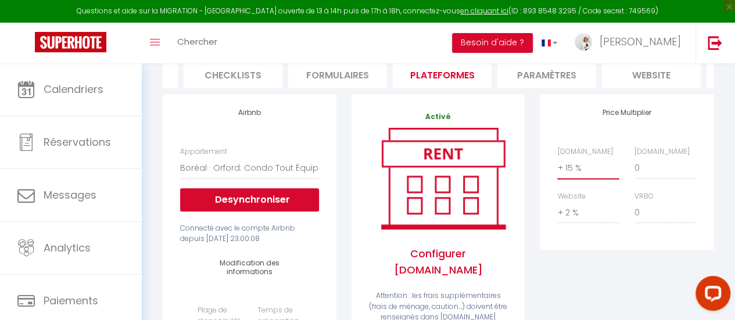
click at [573, 179] on select "0 + 1 % + 2 % + 3 % + 4 % + 5 % + 6 % + 7 % + 8 % + 9 %" at bounding box center [588, 168] width 62 height 22
click at [557, 166] on select "0 + 1 % + 2 % + 3 % + 4 % + 5 % + 6 % + 7 % + 8 % + 9 %" at bounding box center [588, 168] width 62 height 22
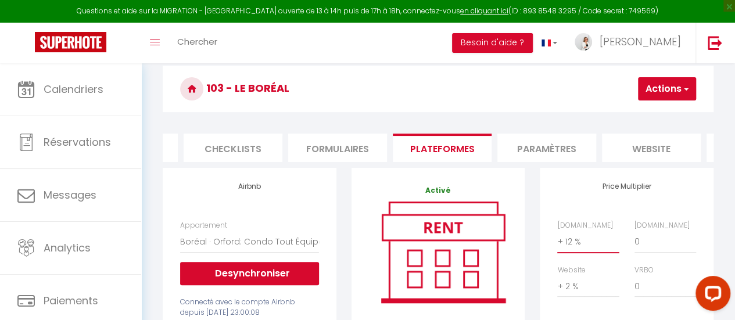
scroll to position [58, 0]
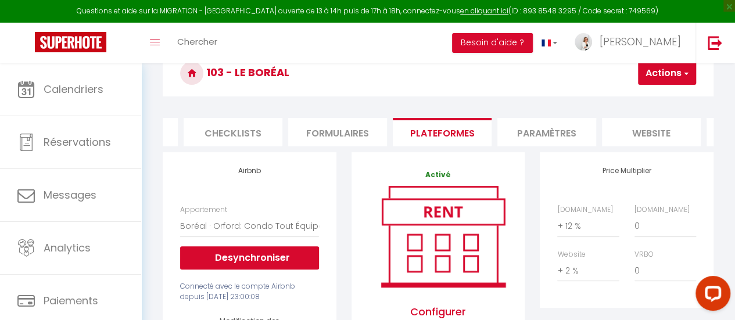
click at [672, 76] on button "Actions" at bounding box center [667, 73] width 58 height 23
click at [646, 103] on link "Enregistrer" at bounding box center [650, 98] width 92 height 15
click at [680, 68] on button "Actions" at bounding box center [667, 73] width 58 height 23
click at [660, 96] on link "Enregistrer" at bounding box center [650, 98] width 92 height 15
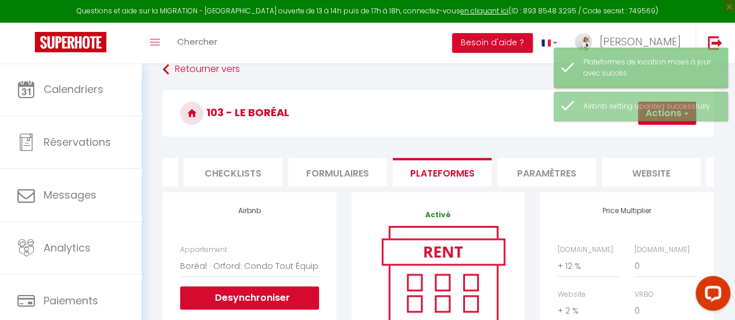
scroll to position [0, 0]
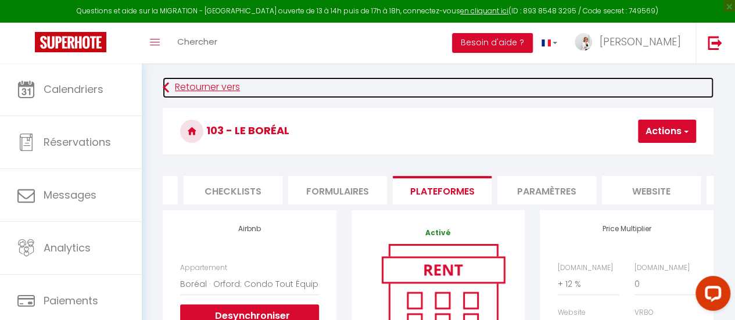
click at [176, 85] on link "Retourner vers" at bounding box center [438, 87] width 551 height 21
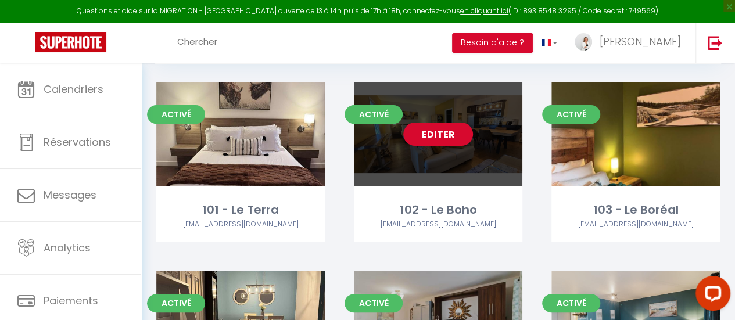
scroll to position [116, 0]
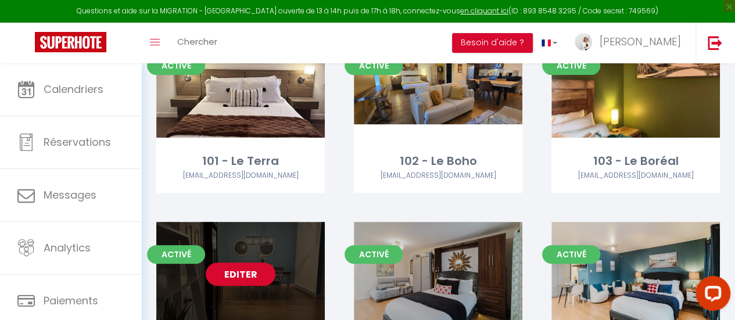
click at [270, 285] on div "Editer" at bounding box center [240, 274] width 169 height 105
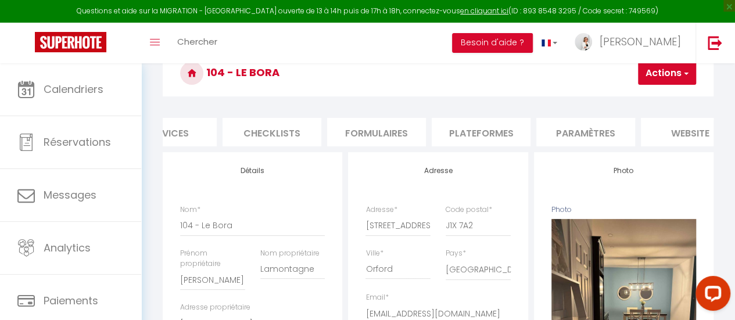
scroll to position [0, 363]
click at [510, 133] on li "Plateformes" at bounding box center [477, 132] width 99 height 28
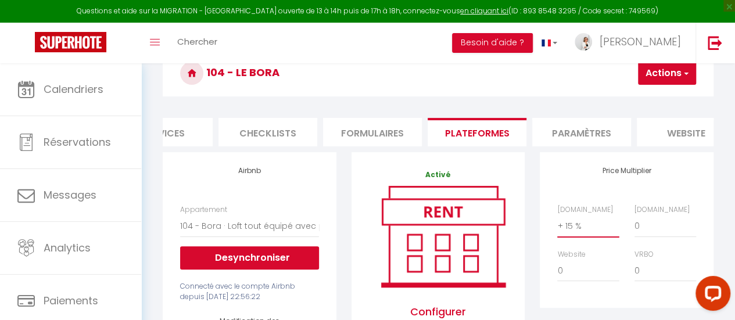
click at [578, 235] on select "0 + 1 % + 2 % + 3 % + 4 % + 5 % + 6 % + 7 % + 8 % + 9 %" at bounding box center [588, 226] width 62 height 22
click at [557, 224] on select "0 + 1 % + 2 % + 3 % + 4 % + 5 % + 6 % + 7 % + 8 % + 9 %" at bounding box center [588, 226] width 62 height 22
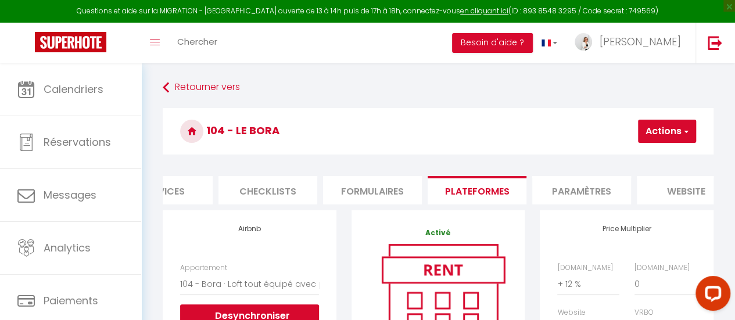
click at [655, 135] on button "Actions" at bounding box center [667, 131] width 58 height 23
click at [634, 159] on link "Enregistrer" at bounding box center [650, 156] width 92 height 15
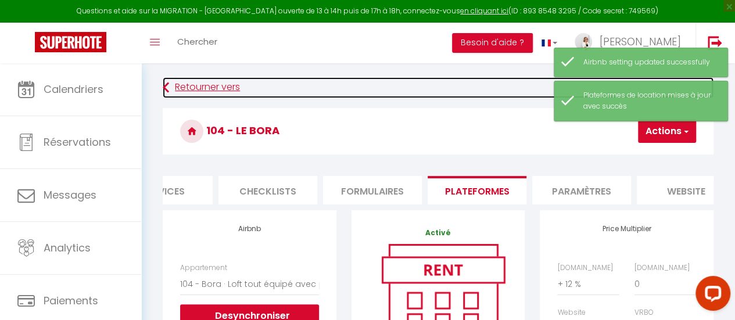
click at [171, 88] on link "Retourner vers" at bounding box center [438, 87] width 551 height 21
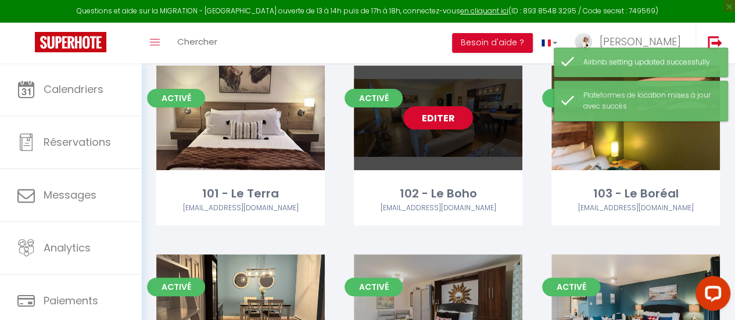
scroll to position [174, 0]
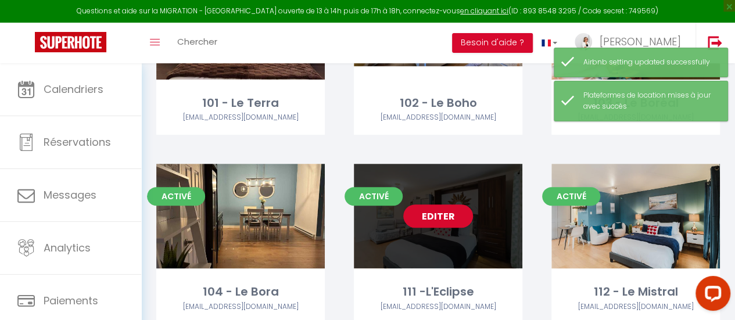
click at [422, 257] on div "Editer" at bounding box center [438, 216] width 169 height 105
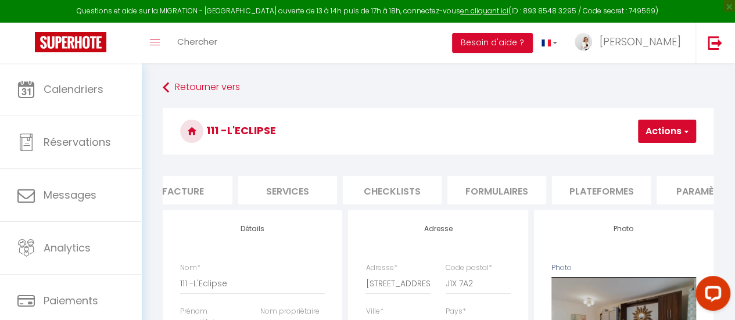
scroll to position [0, 241]
click at [606, 189] on li "Plateformes" at bounding box center [599, 190] width 99 height 28
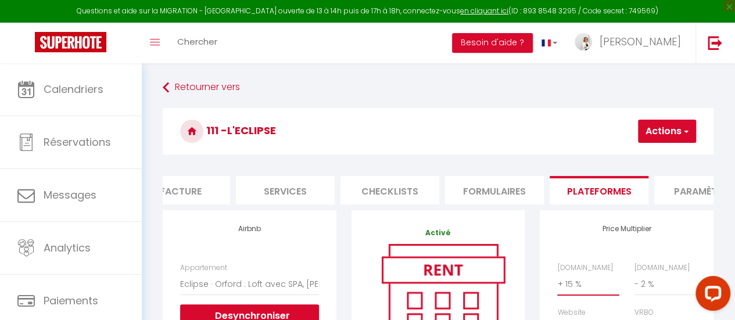
click at [585, 289] on select "0 + 1 % + 2 % + 3 % + 4 % + 5 % + 6 % + 7 % + 8 % + 9 %" at bounding box center [588, 284] width 62 height 22
click at [557, 282] on select "0 + 1 % + 2 % + 3 % + 4 % + 5 % + 6 % + 7 % + 8 % + 9 %" at bounding box center [588, 284] width 62 height 22
click at [657, 126] on button "Actions" at bounding box center [667, 131] width 58 height 23
click at [624, 155] on link "Enregistrer" at bounding box center [650, 156] width 92 height 15
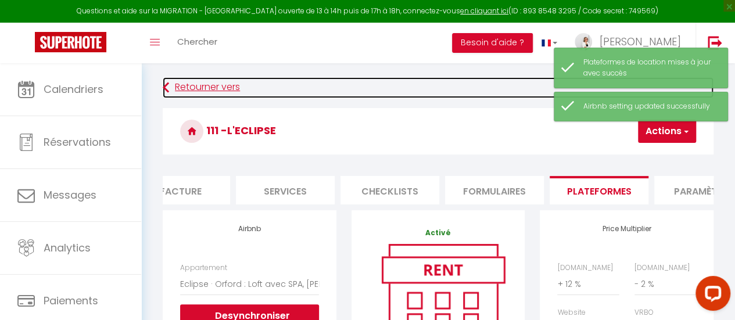
click at [169, 83] on icon at bounding box center [166, 87] width 6 height 21
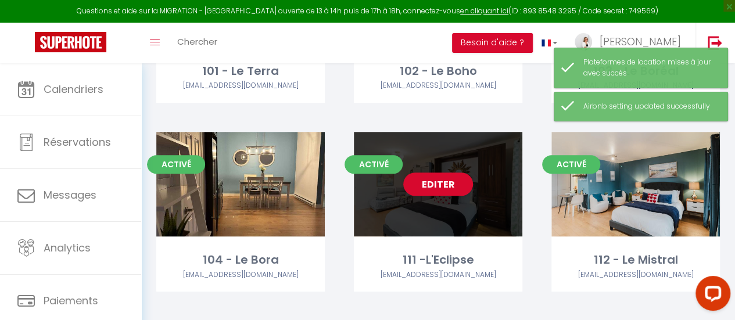
scroll to position [233, 0]
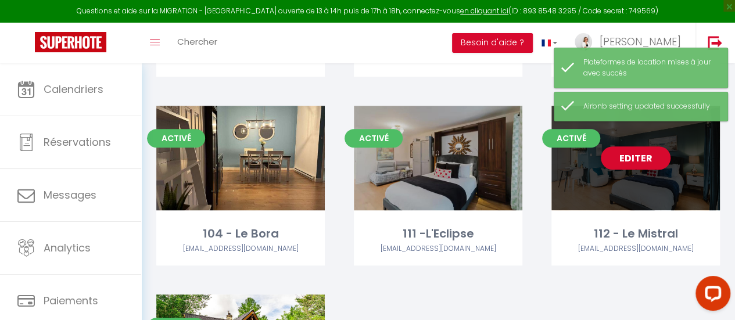
click at [608, 198] on div "Editer" at bounding box center [636, 158] width 169 height 105
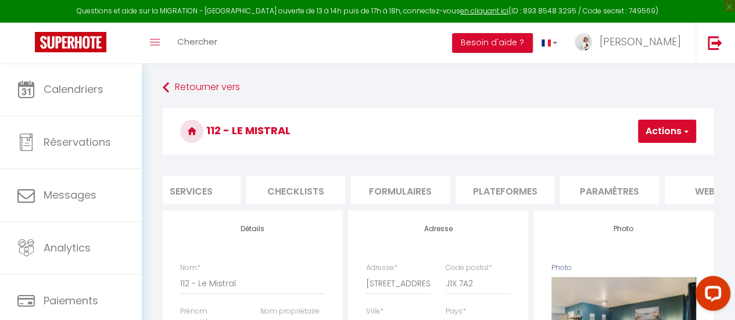
scroll to position [0, 336]
click at [502, 192] on li "Plateformes" at bounding box center [504, 190] width 99 height 28
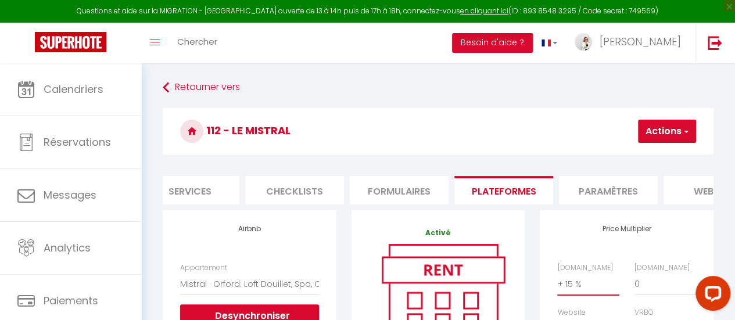
click at [580, 295] on select "0 + 1 % + 2 % + 3 % + 4 % + 5 % + 6 % + 7 % + 8 % + 9 %" at bounding box center [588, 284] width 62 height 22
click at [557, 282] on select "0 + 1 % + 2 % + 3 % + 4 % + 5 % + 6 % + 7 % + 8 % + 9 %" at bounding box center [588, 284] width 62 height 22
click at [685, 127] on span "button" at bounding box center [686, 132] width 8 height 12
click at [636, 157] on link "Enregistrer" at bounding box center [650, 156] width 92 height 15
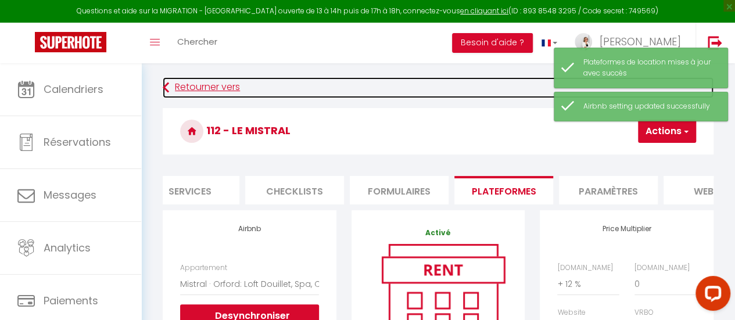
click at [167, 88] on icon at bounding box center [166, 87] width 6 height 21
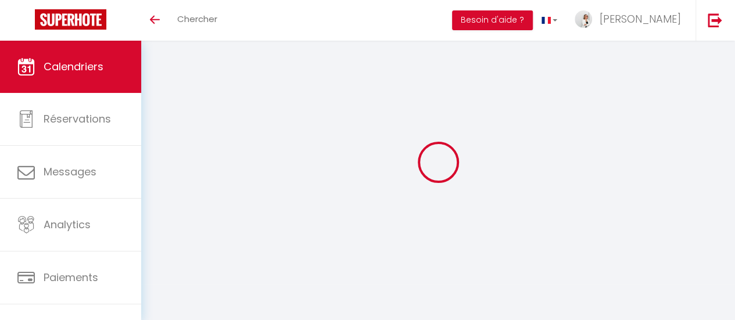
select select
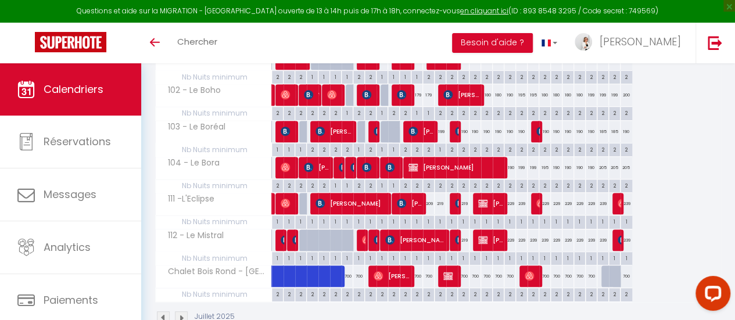
scroll to position [233, 0]
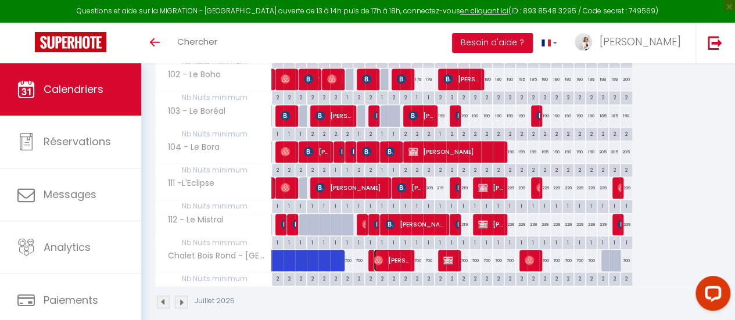
click at [396, 261] on span "[PERSON_NAME]" at bounding box center [393, 260] width 39 height 22
select select "OK"
select select "0"
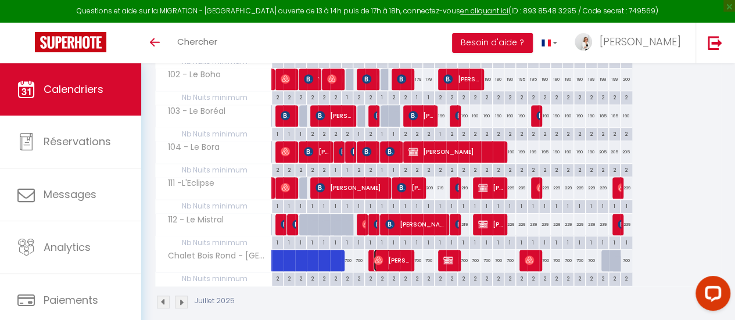
select select "1"
select select
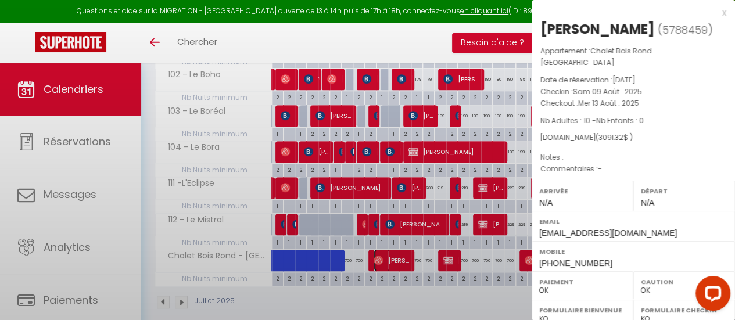
select select "46143"
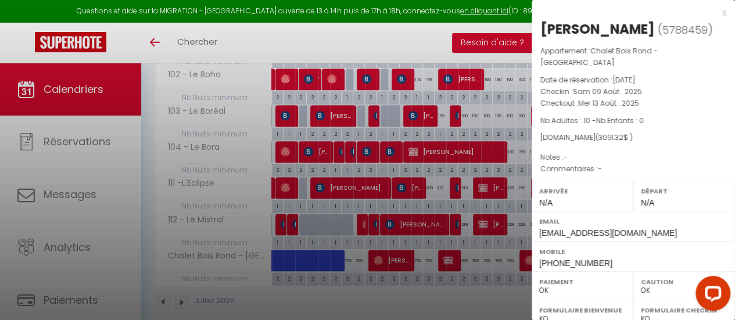
click at [453, 260] on div at bounding box center [367, 160] width 735 height 320
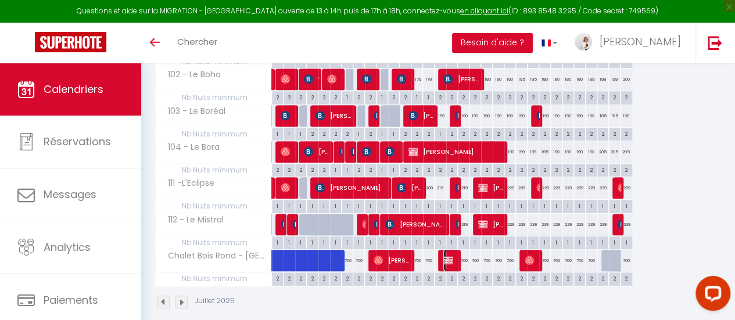
click at [453, 260] on span "[PERSON_NAME]" at bounding box center [452, 260] width 16 height 22
select select "KO"
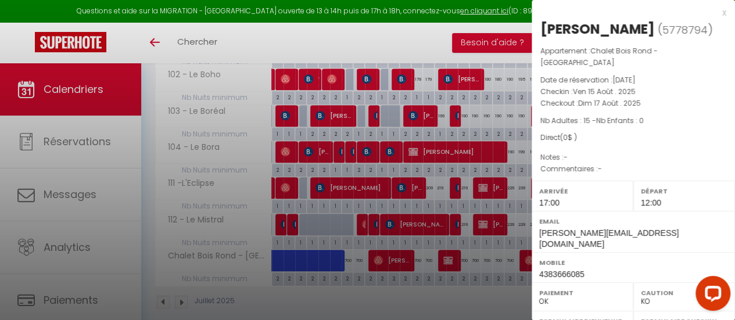
click at [717, 15] on div "x Monique Lussier ( 5778794 ) Appartement : Chalet Bois Rond - Orford Date de r…" at bounding box center [633, 282] width 203 height 564
click at [710, 13] on div "x" at bounding box center [629, 13] width 195 height 14
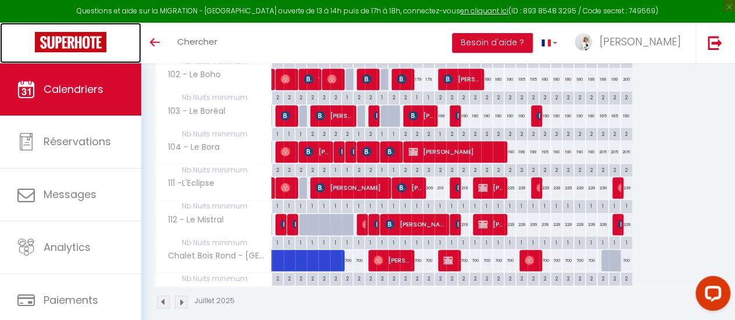
click at [67, 35] on img at bounding box center [70, 42] width 71 height 20
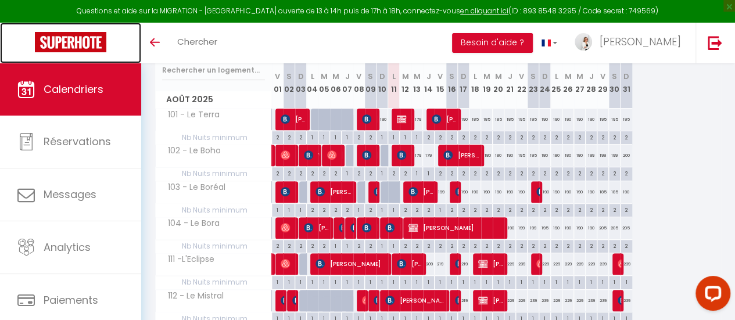
scroll to position [174, 0]
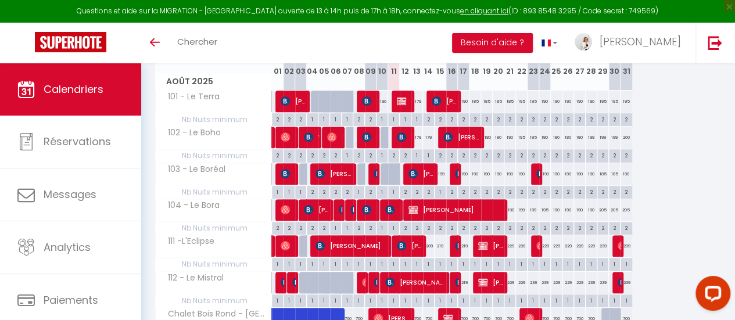
click at [443, 248] on div "219" at bounding box center [441, 246] width 12 height 22
type input "219"
type input "Ven 15 Août 2025"
type input "[PERSON_NAME][DATE]"
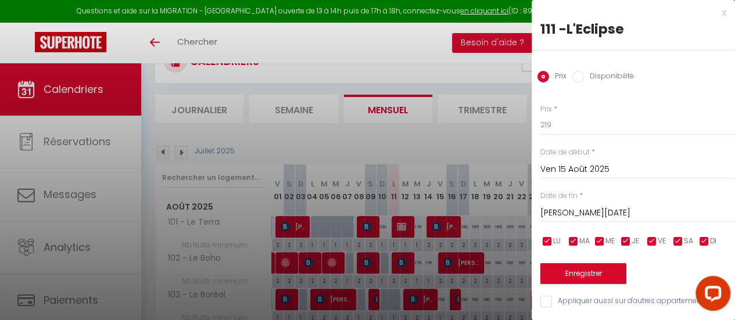
scroll to position [116, 0]
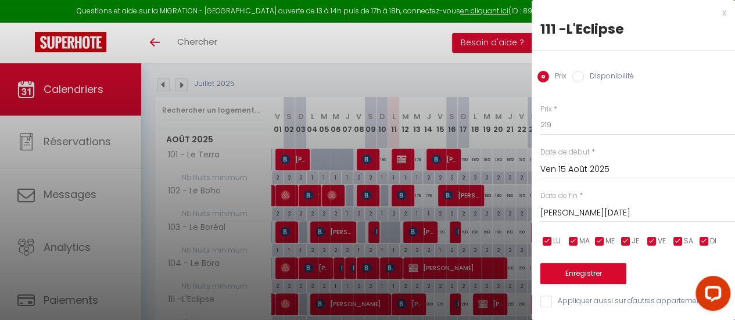
click at [409, 192] on div at bounding box center [367, 160] width 735 height 320
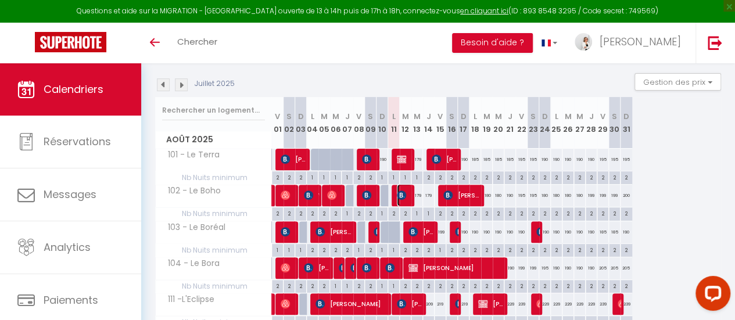
click at [409, 192] on span "[PERSON_NAME]" at bounding box center [405, 195] width 16 height 22
select select "1"
select select
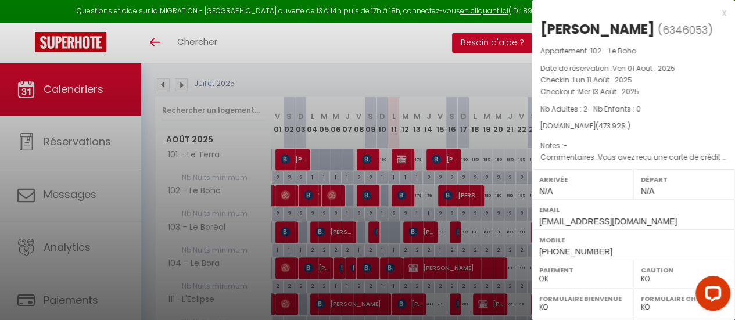
click at [420, 192] on div at bounding box center [367, 160] width 735 height 320
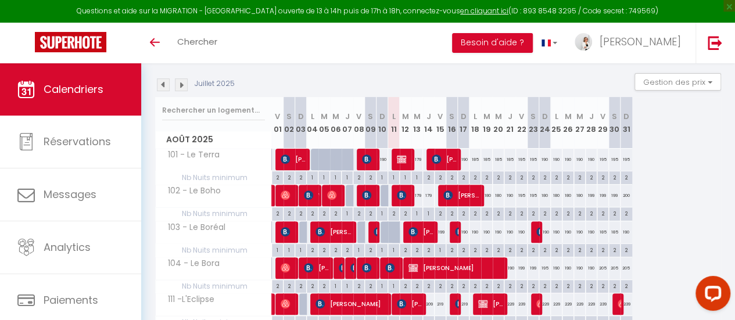
click at [420, 192] on div "179" at bounding box center [418, 196] width 12 height 22
type input "179"
type input "Mer 13 Août 2025"
type input "[DEMOGRAPHIC_DATA][DATE]"
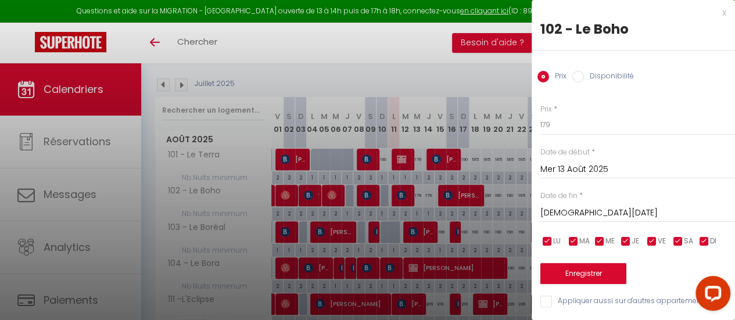
click at [430, 33] on div at bounding box center [367, 160] width 735 height 320
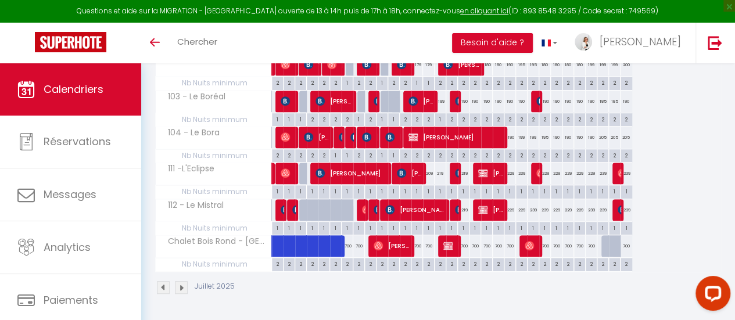
scroll to position [0, 0]
